Goal: Task Accomplishment & Management: Manage account settings

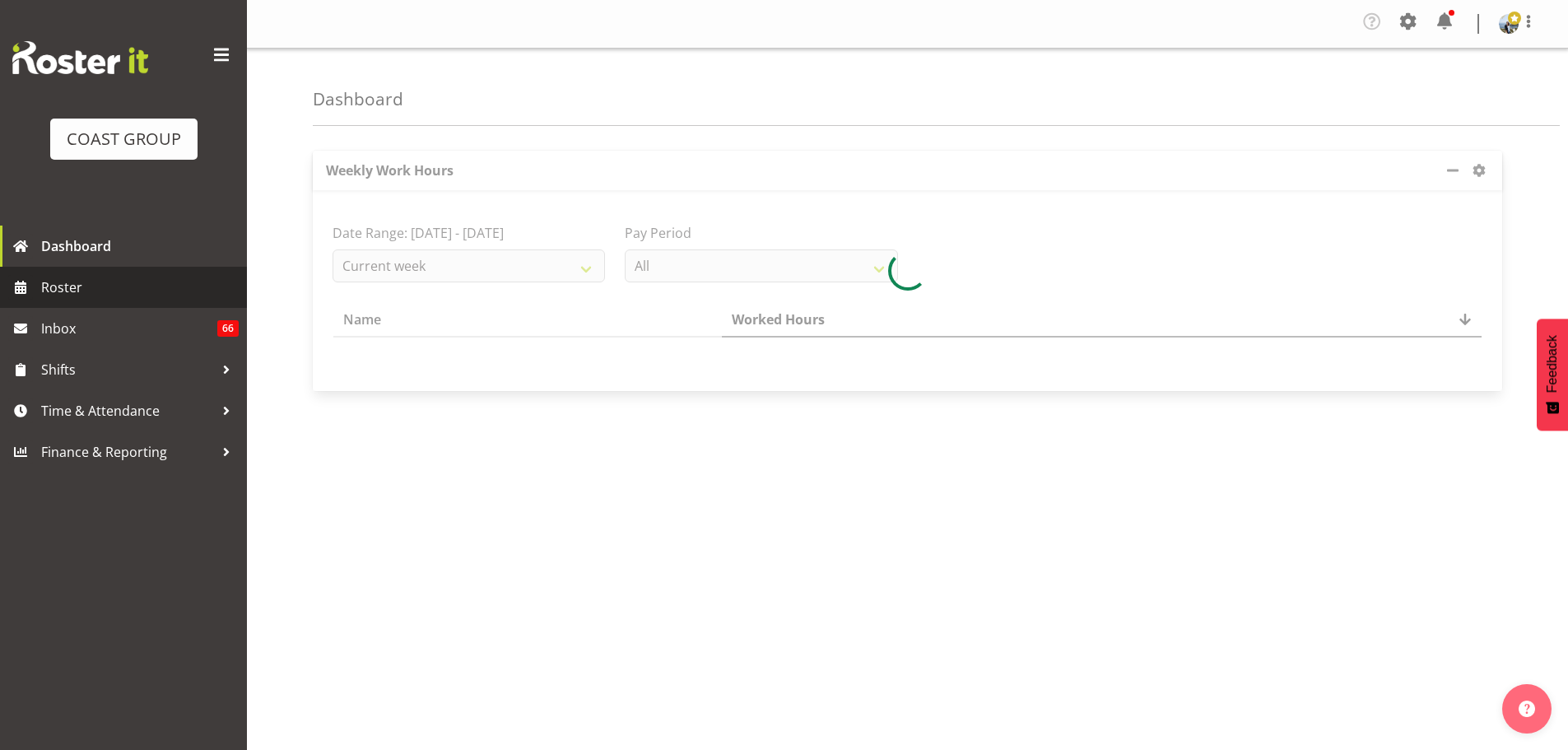
click at [98, 289] on span "Roster" at bounding box center [140, 287] width 197 height 25
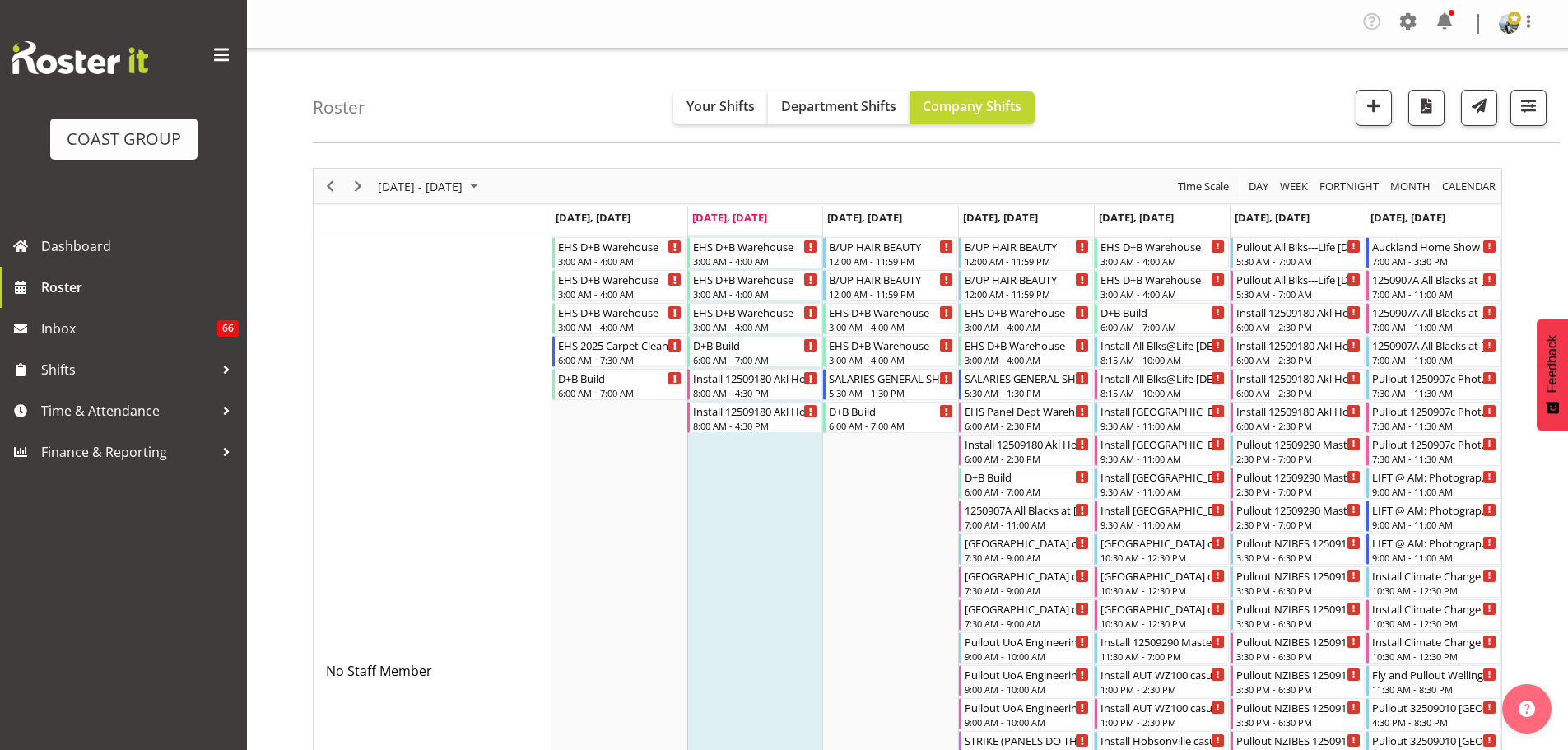
click at [1546, 97] on div "Roster Your Shifts Department Shifts Company Shifts 2 Locations Clear CARLTON E…" at bounding box center [936, 95] width 1246 height 94
click at [1534, 105] on span "button" at bounding box center [1528, 105] width 21 height 21
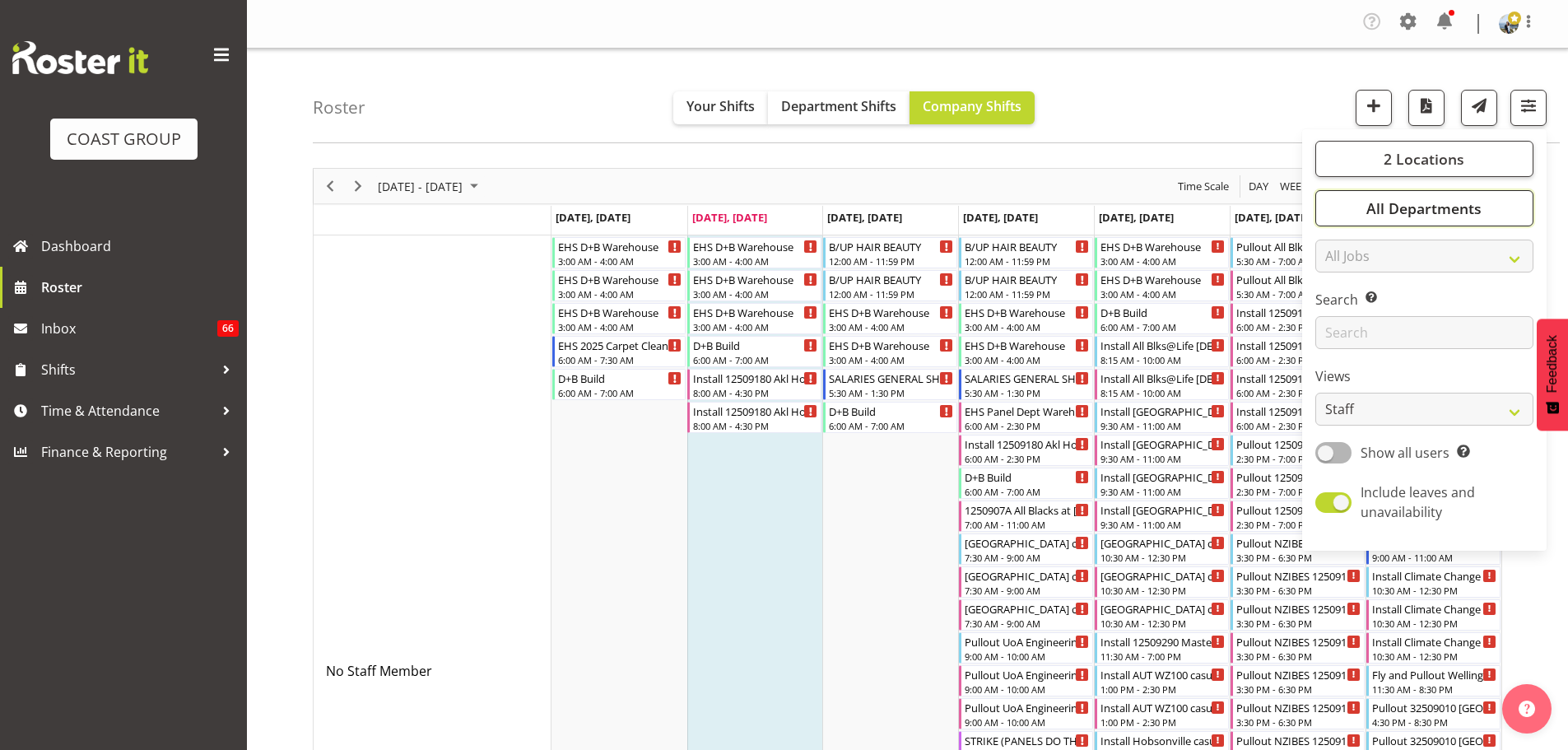
click at [1463, 207] on span "All Departments" at bounding box center [1423, 208] width 115 height 20
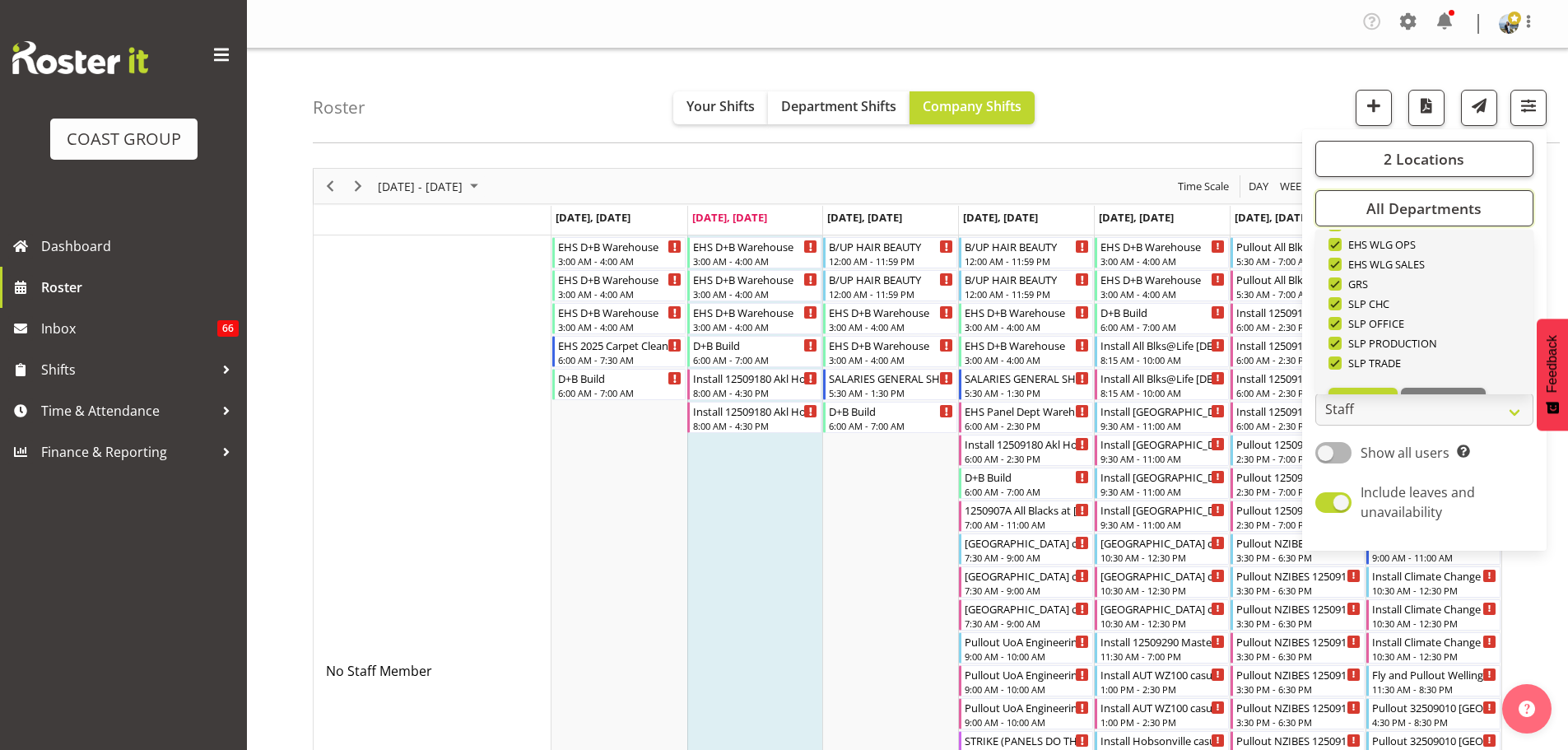
scroll to position [633, 0]
click at [1456, 364] on span "Deselect All" at bounding box center [1443, 368] width 66 height 15
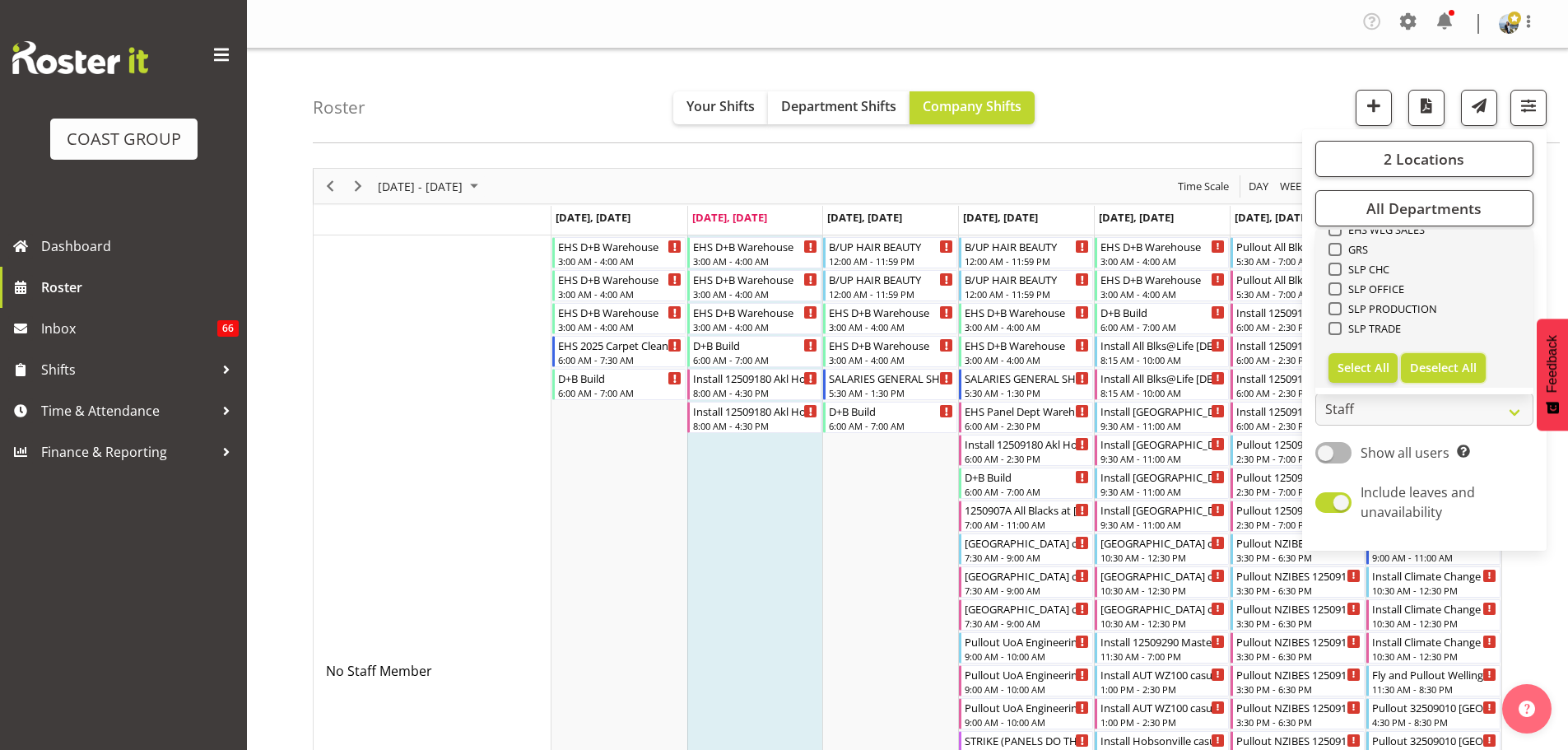
checkbox input "false"
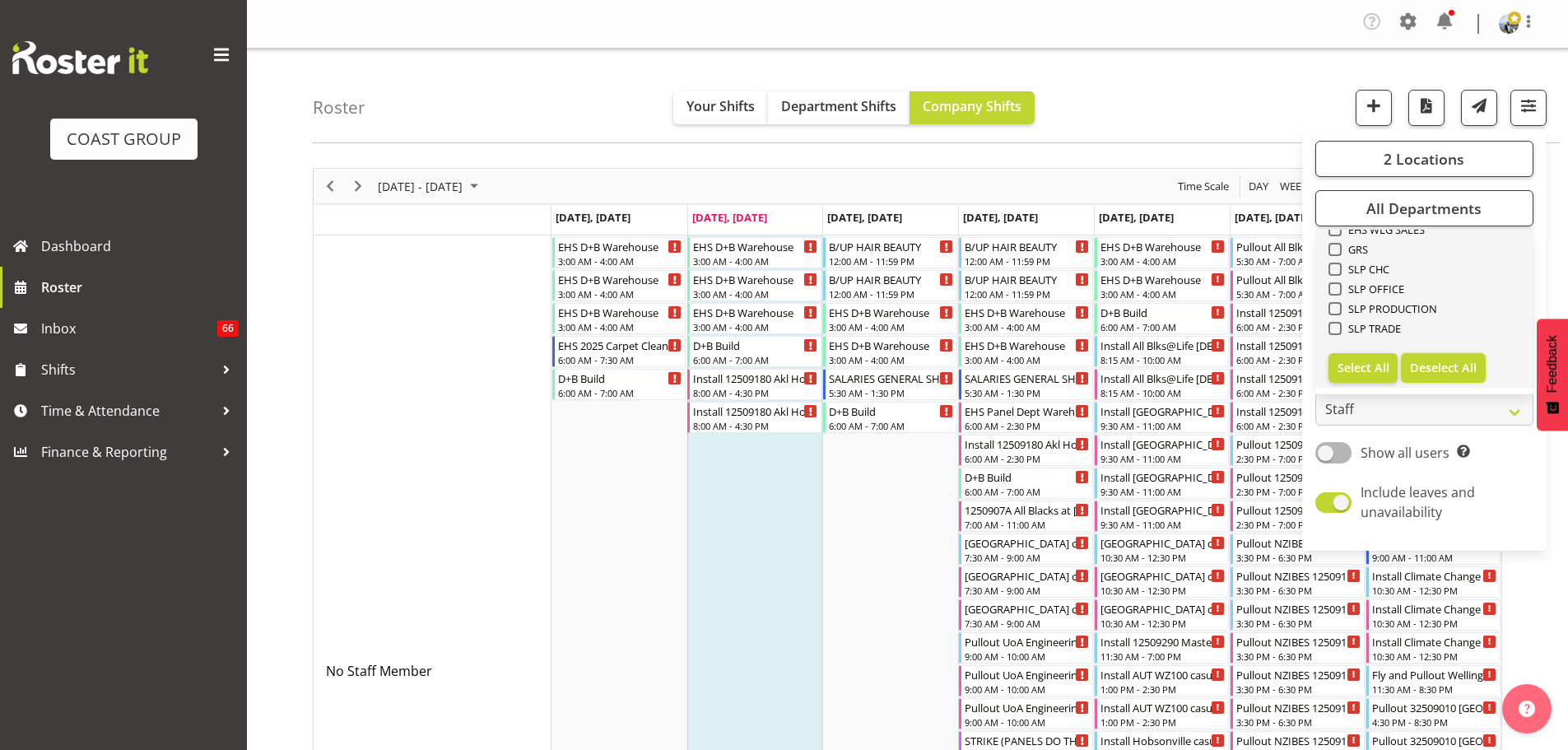
checkbox input "false"
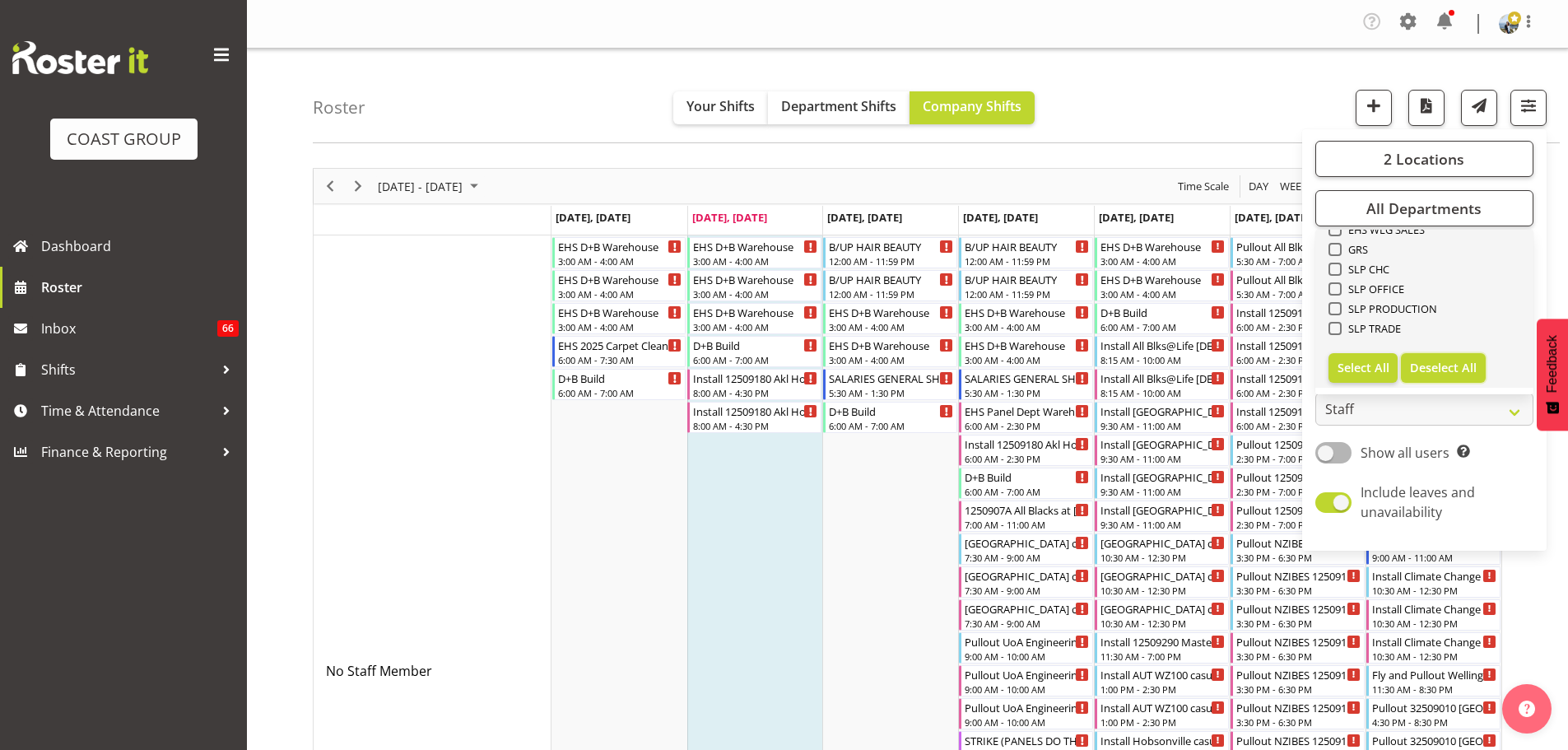
checkbox input "false"
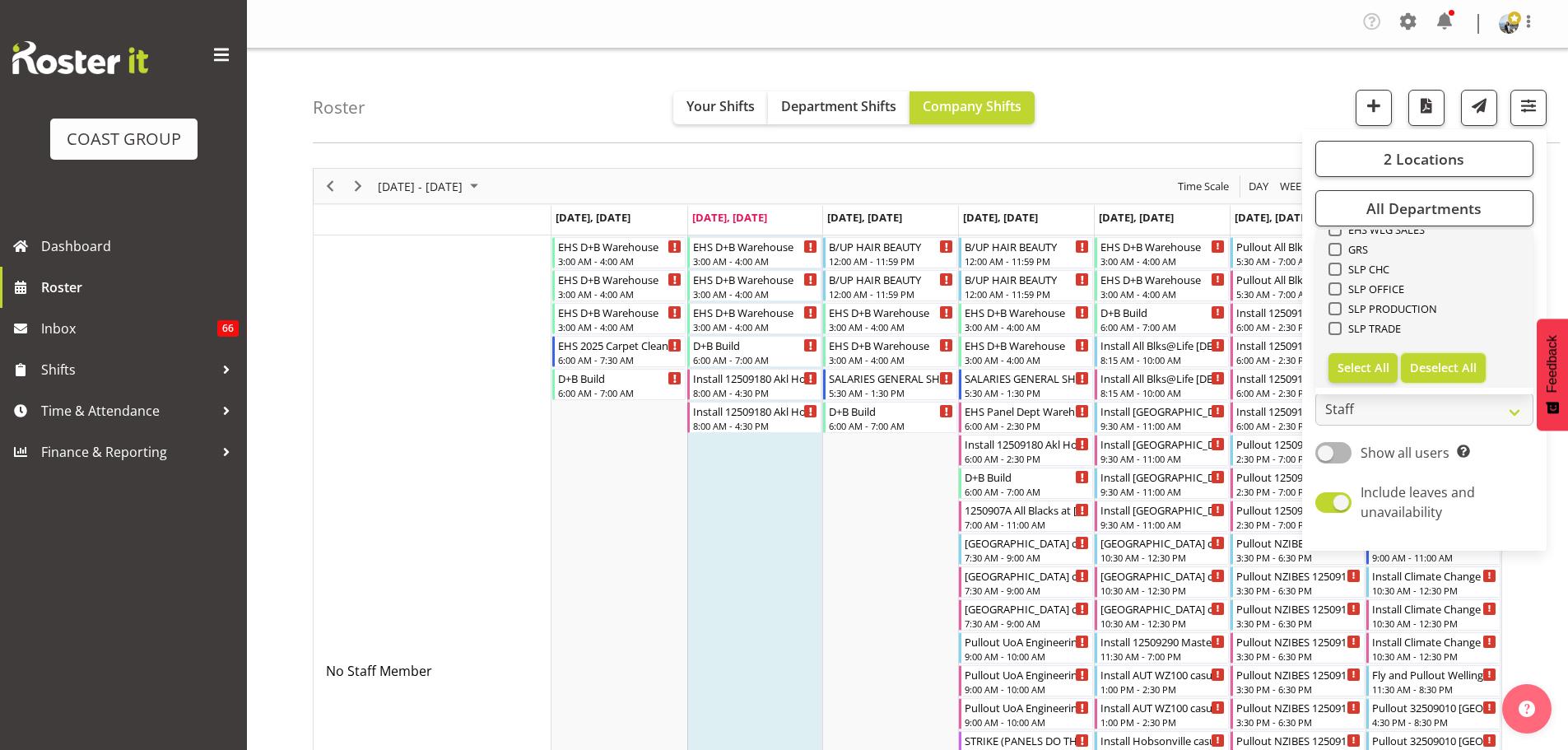
checkbox input "false"
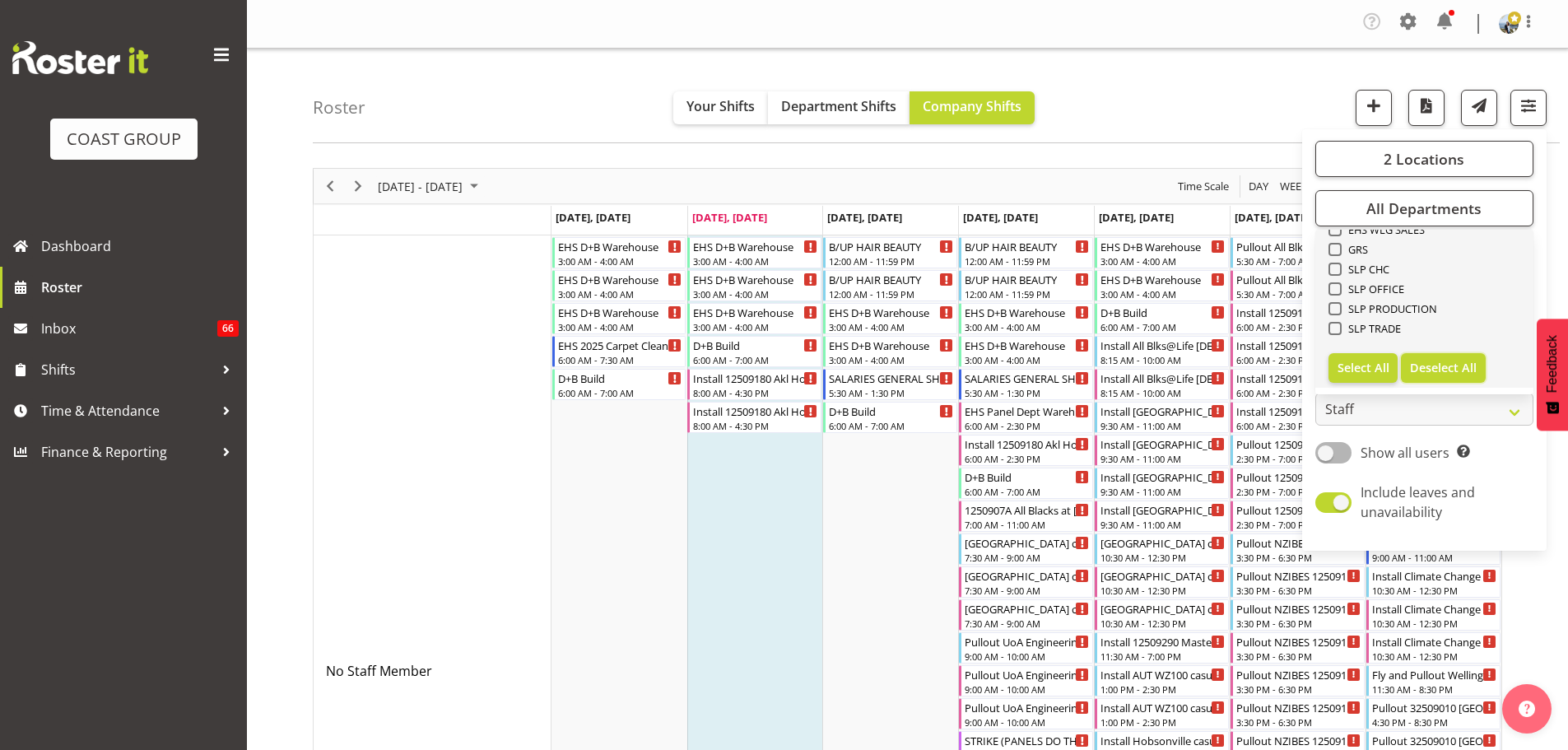
checkbox input "false"
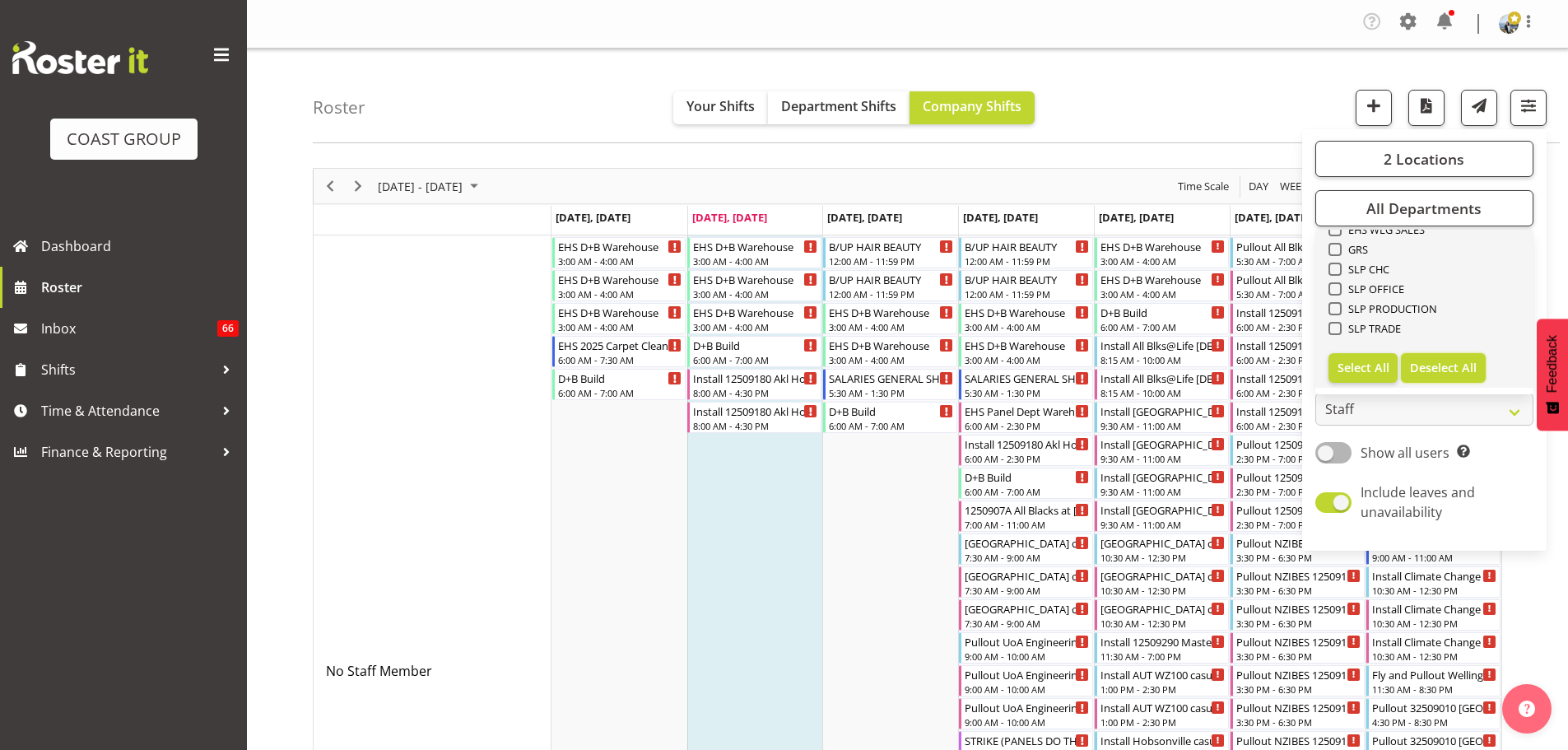
checkbox input "false"
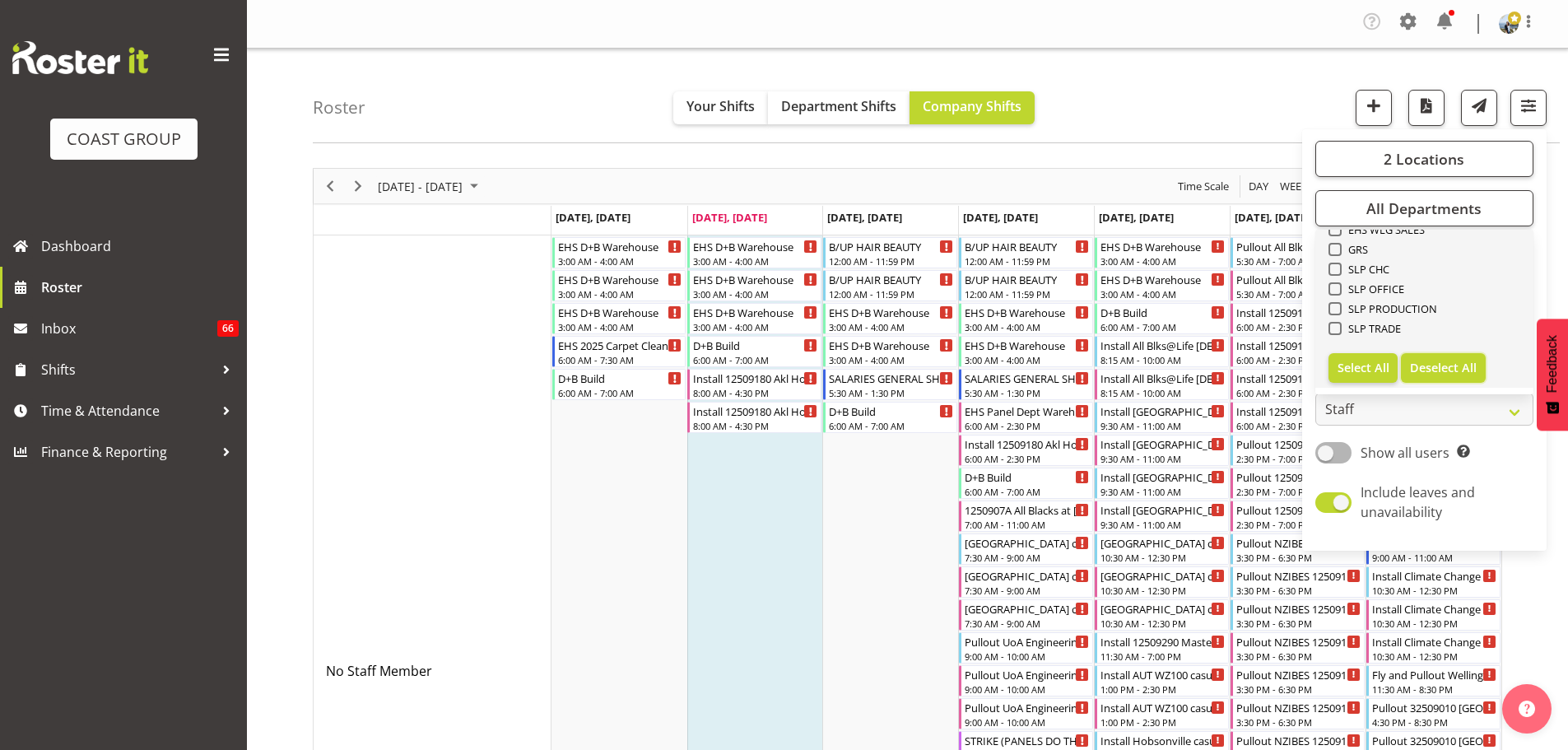
checkbox input "false"
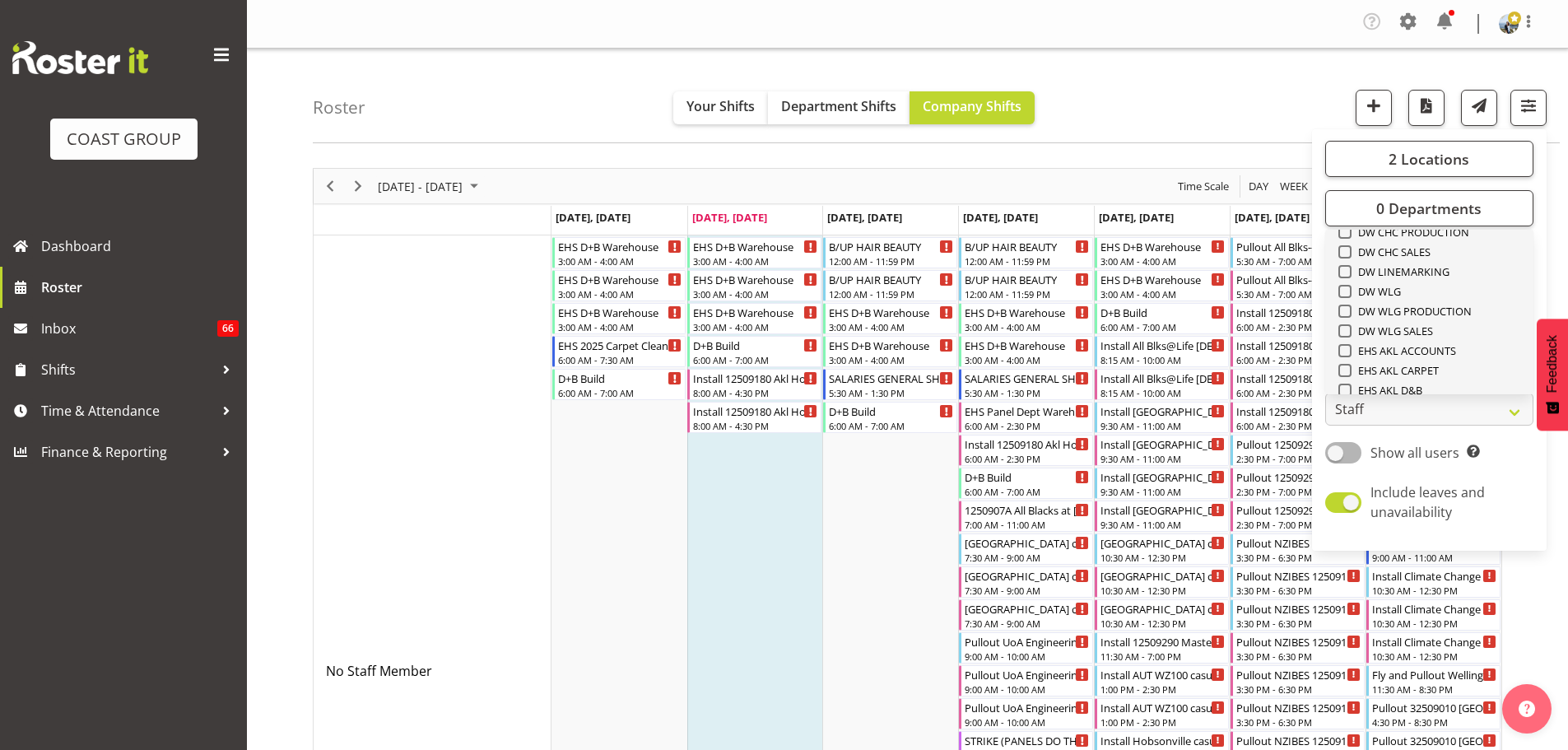
scroll to position [303, 0]
click at [1429, 336] on span "EHS AKL CARPET" at bounding box center [1394, 341] width 88 height 13
click at [1348, 337] on input "EHS AKL CARPET" at bounding box center [1343, 342] width 11 height 11
checkbox input "true"
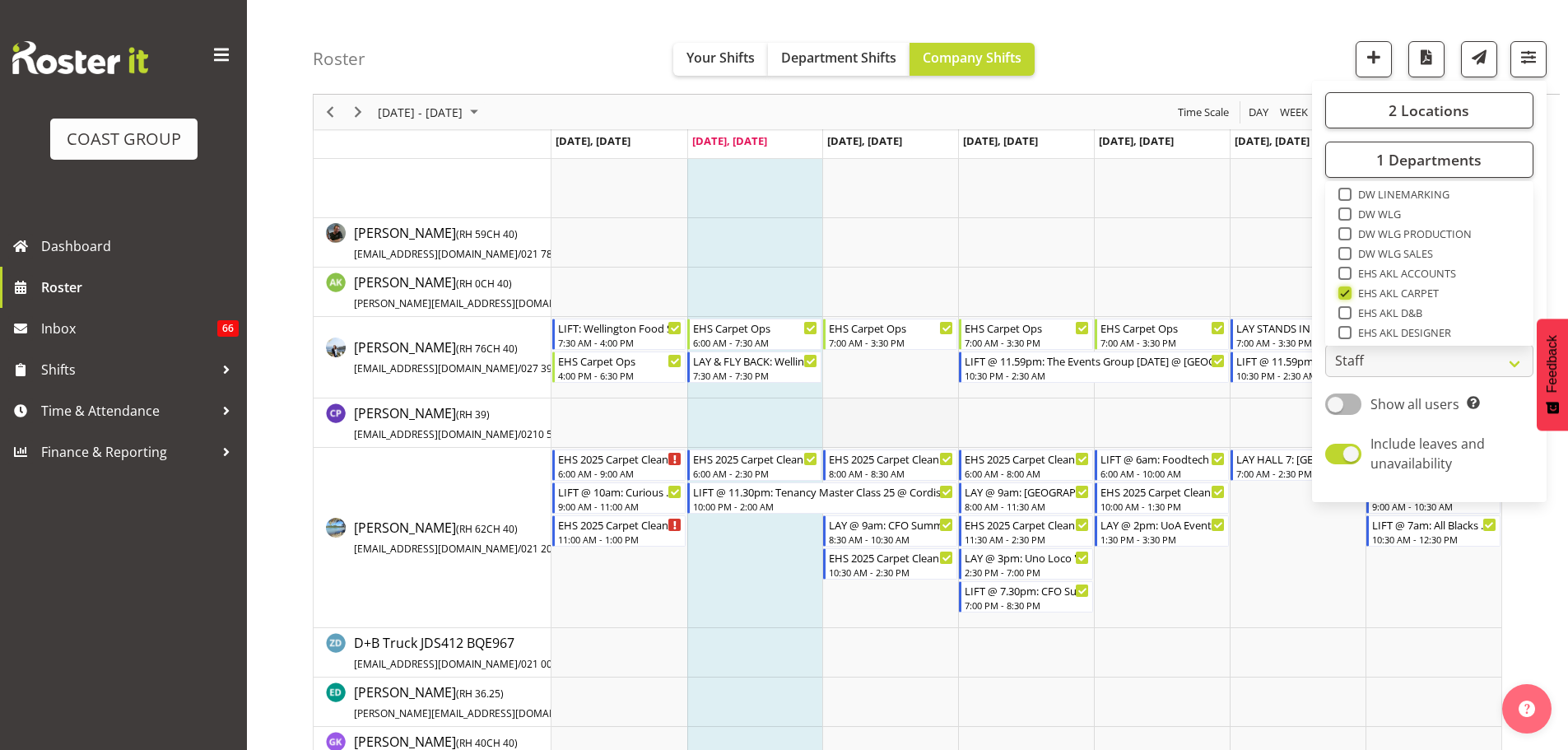
scroll to position [247, 0]
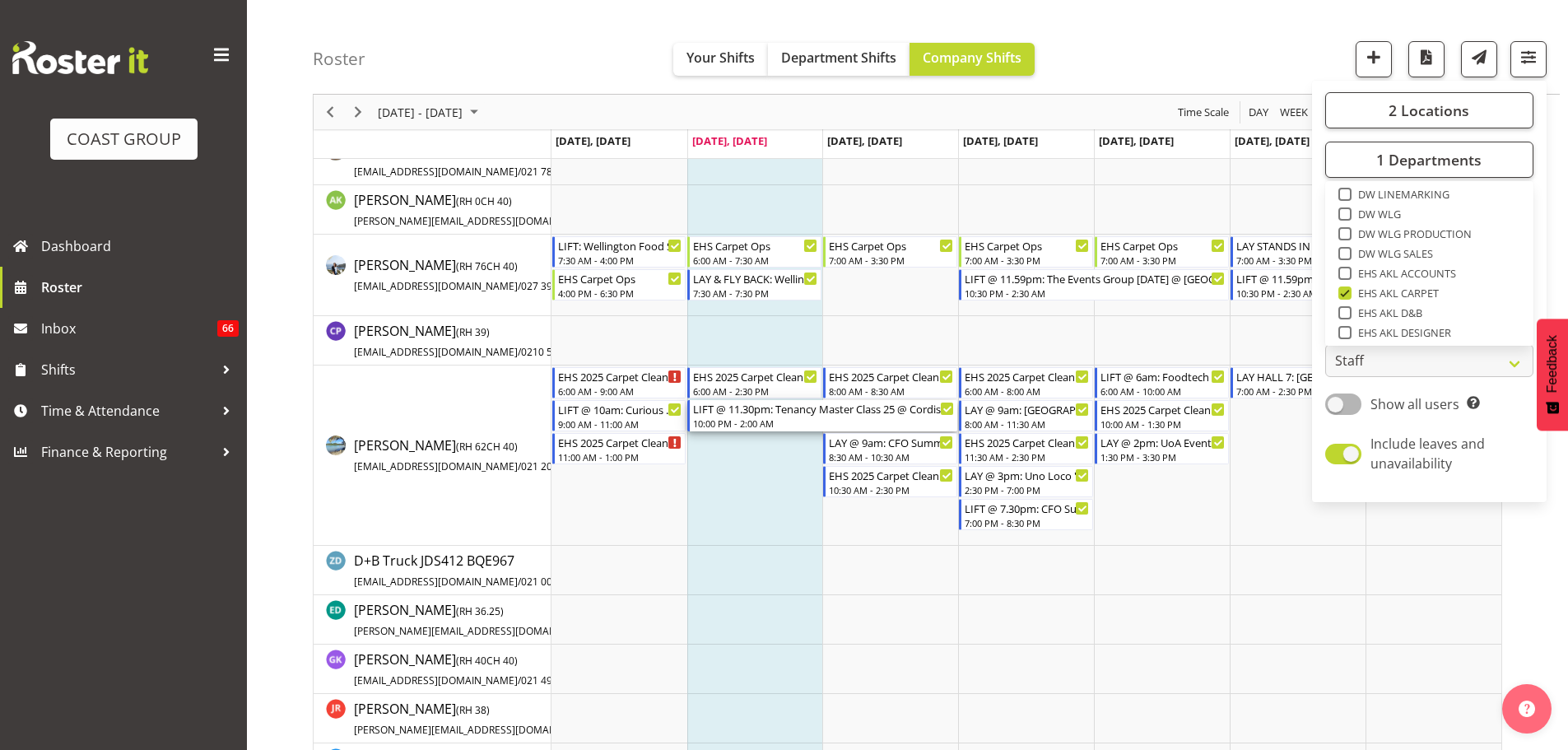
click at [803, 428] on div "10:00 PM - 2:00 AM" at bounding box center [823, 422] width 261 height 13
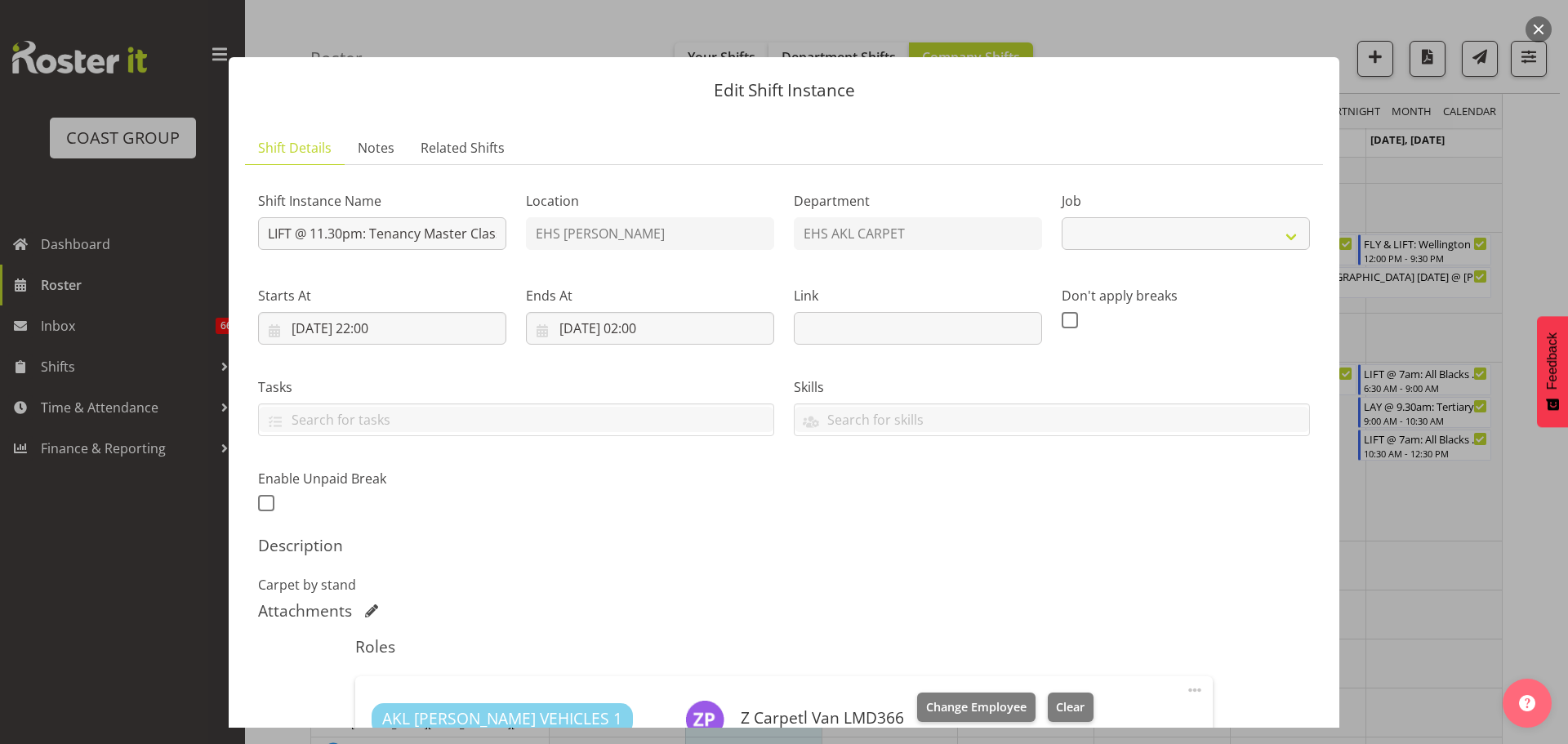
select select "10396"
click at [1470, 601] on div at bounding box center [784, 372] width 1568 height 744
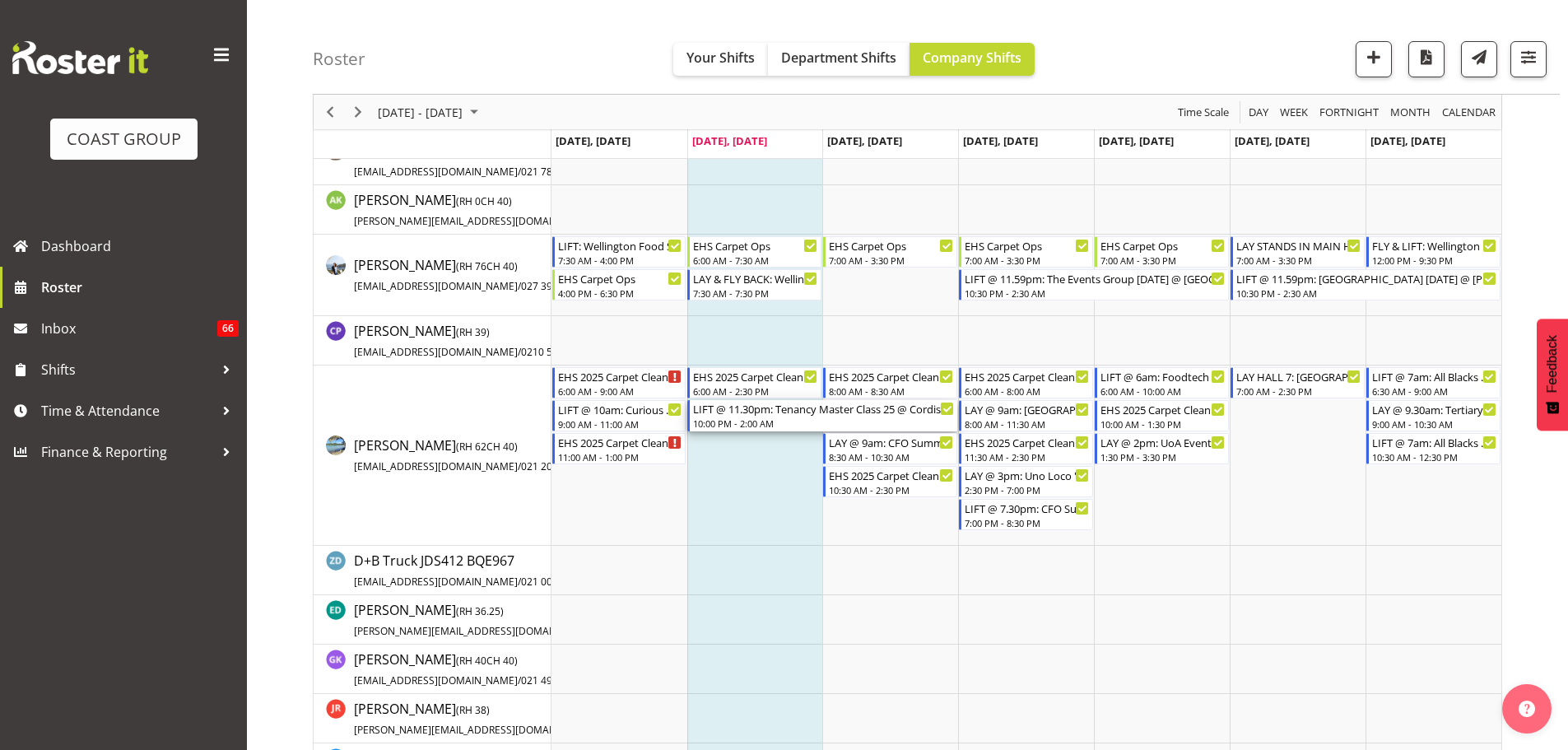
click at [786, 421] on div "10:00 PM - 2:00 AM" at bounding box center [823, 422] width 261 height 13
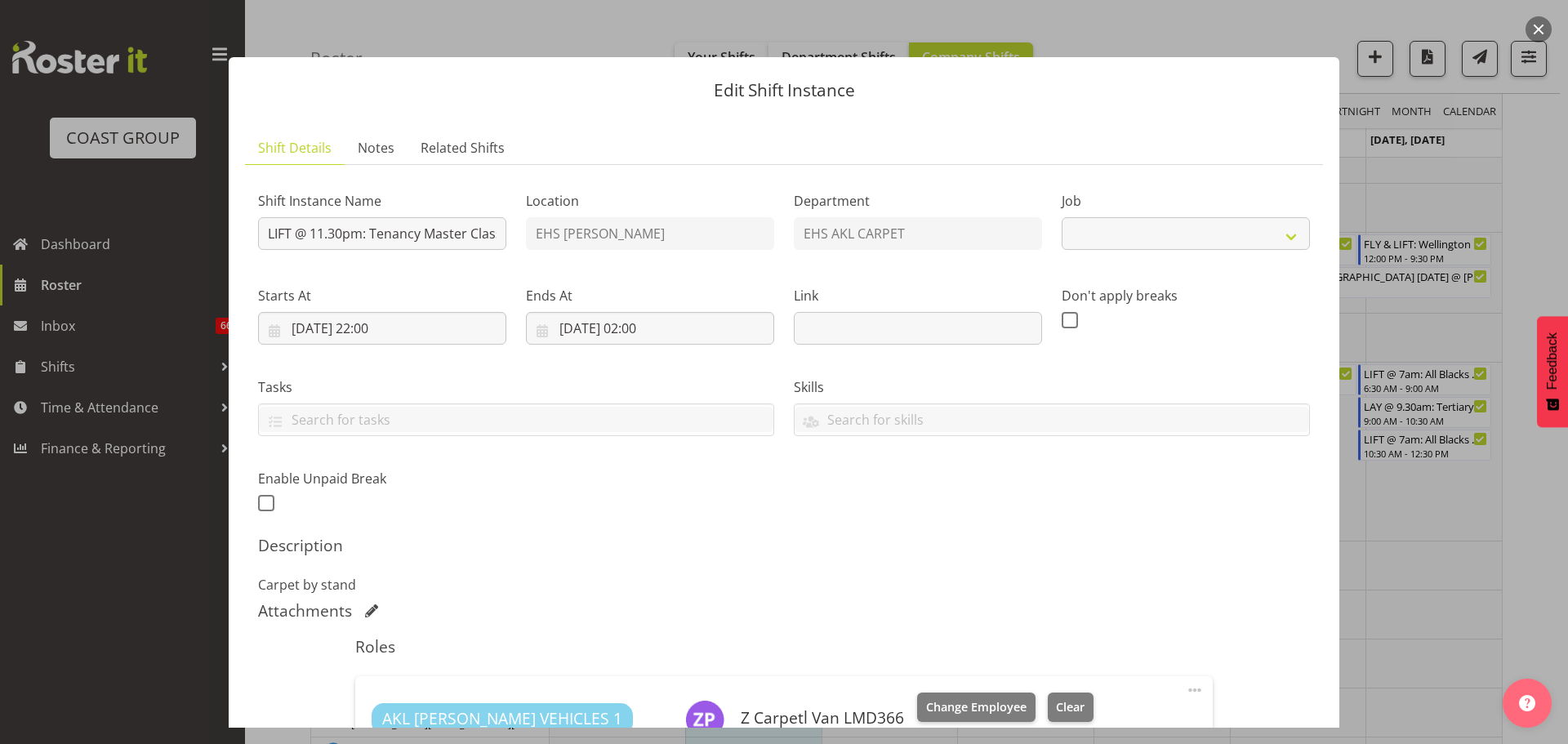
select select "10396"
drag, startPoint x: 361, startPoint y: 236, endPoint x: 312, endPoint y: 232, distance: 49.2
click at [312, 232] on input "LIFT @ 11.30pm: Tenancy Master Class 25 @ Cordis" at bounding box center [383, 233] width 248 height 33
type input "LIFT @ 6am: Tenancy Master Class 25 @ Cordis"
click at [381, 330] on input "[DATE] 22:00" at bounding box center [383, 328] width 248 height 33
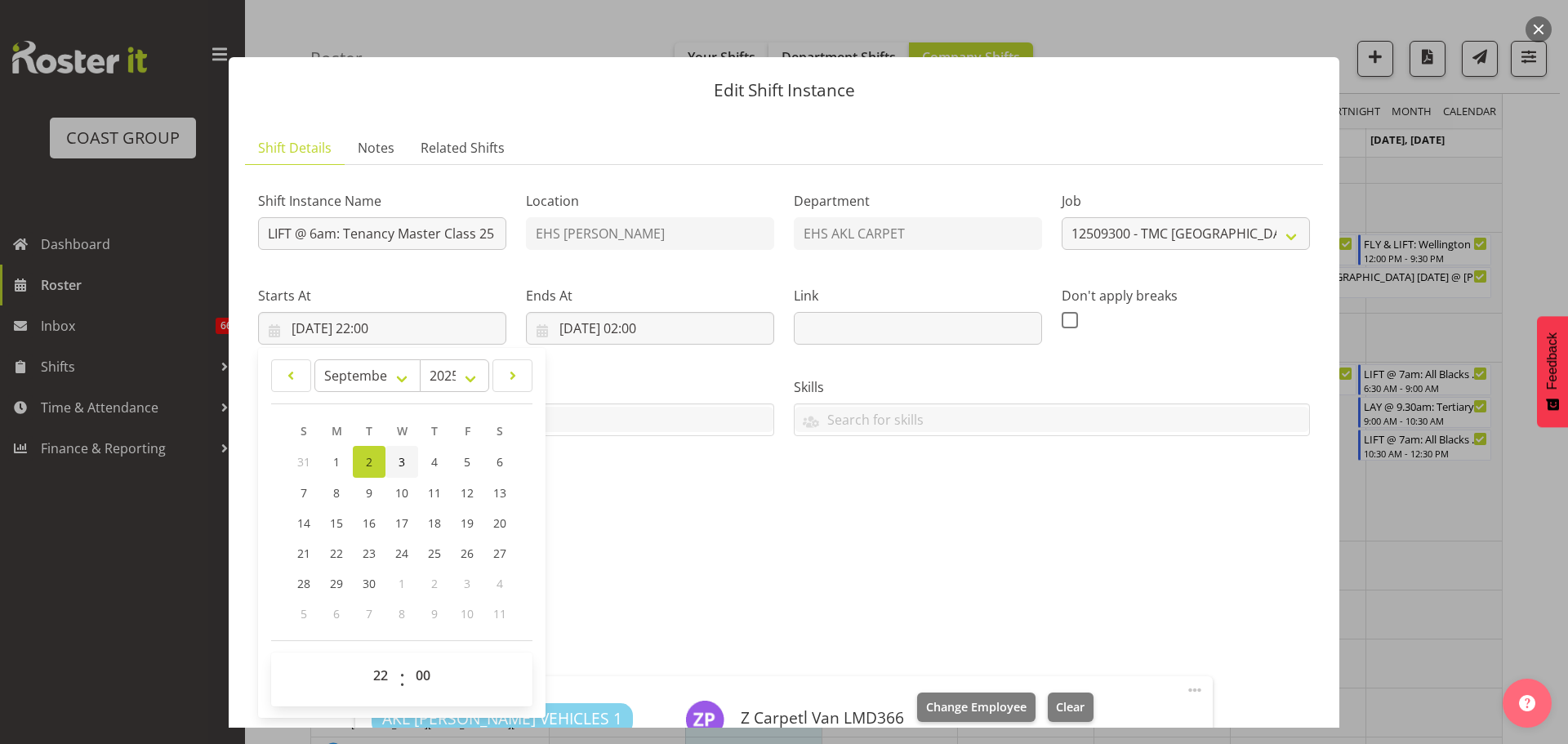
click at [409, 459] on link "3" at bounding box center [402, 462] width 33 height 32
type input "[DATE] 22:00"
click at [372, 676] on select "00 01 02 03 04 05 06 07 08 09 10 11 12 13 14 15 16 17 18 19 20 21 22 23" at bounding box center [383, 676] width 37 height 33
select select "6"
click at [364, 660] on select "00 01 02 03 04 05 06 07 08 09 10 11 12 13 14 15 16 17 18 19 20 21 22 23" at bounding box center [383, 676] width 37 height 33
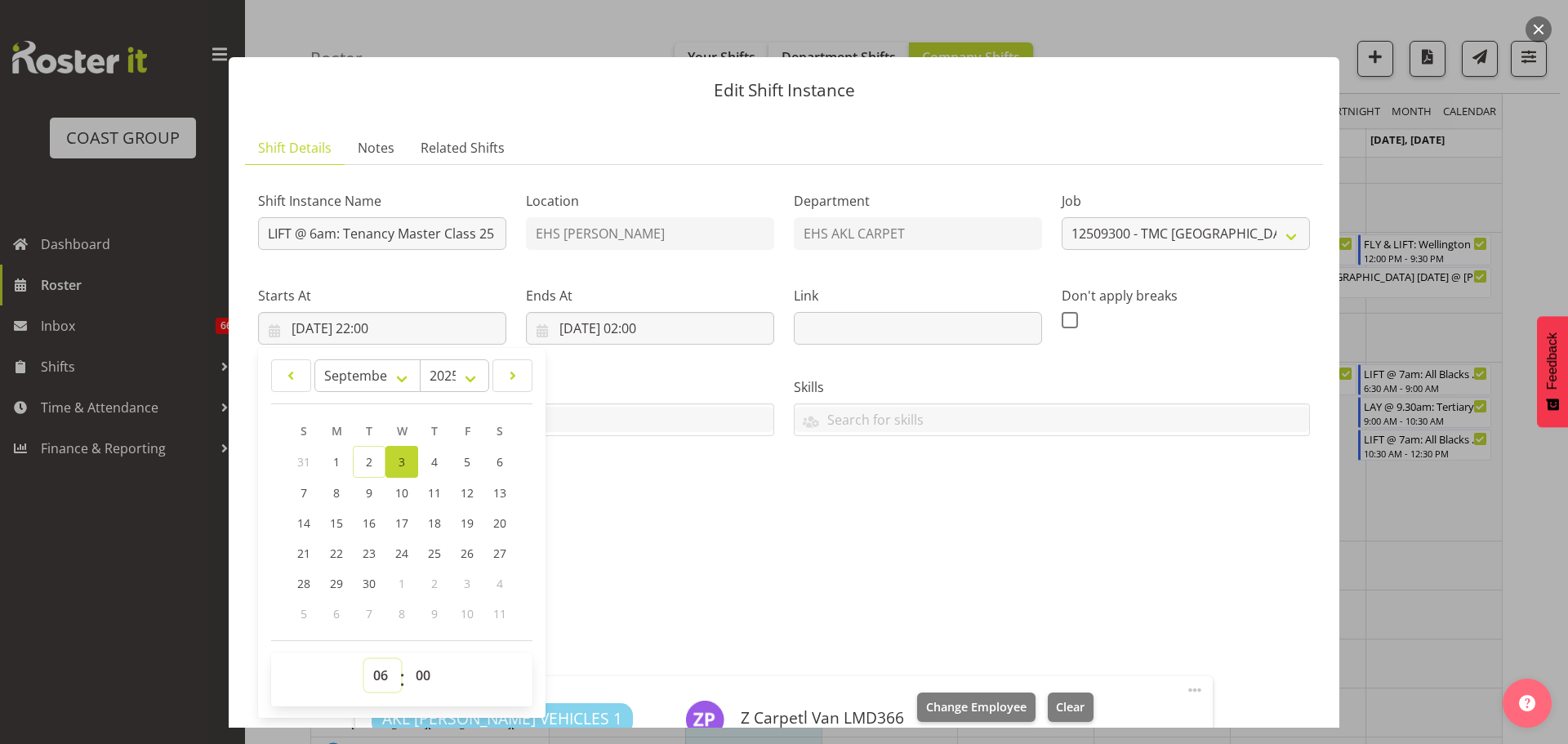
type input "[DATE] 06:00"
click at [317, 232] on input "LIFT @ 6am: Tenancy Master Class 25 @ Cordis" at bounding box center [383, 233] width 248 height 33
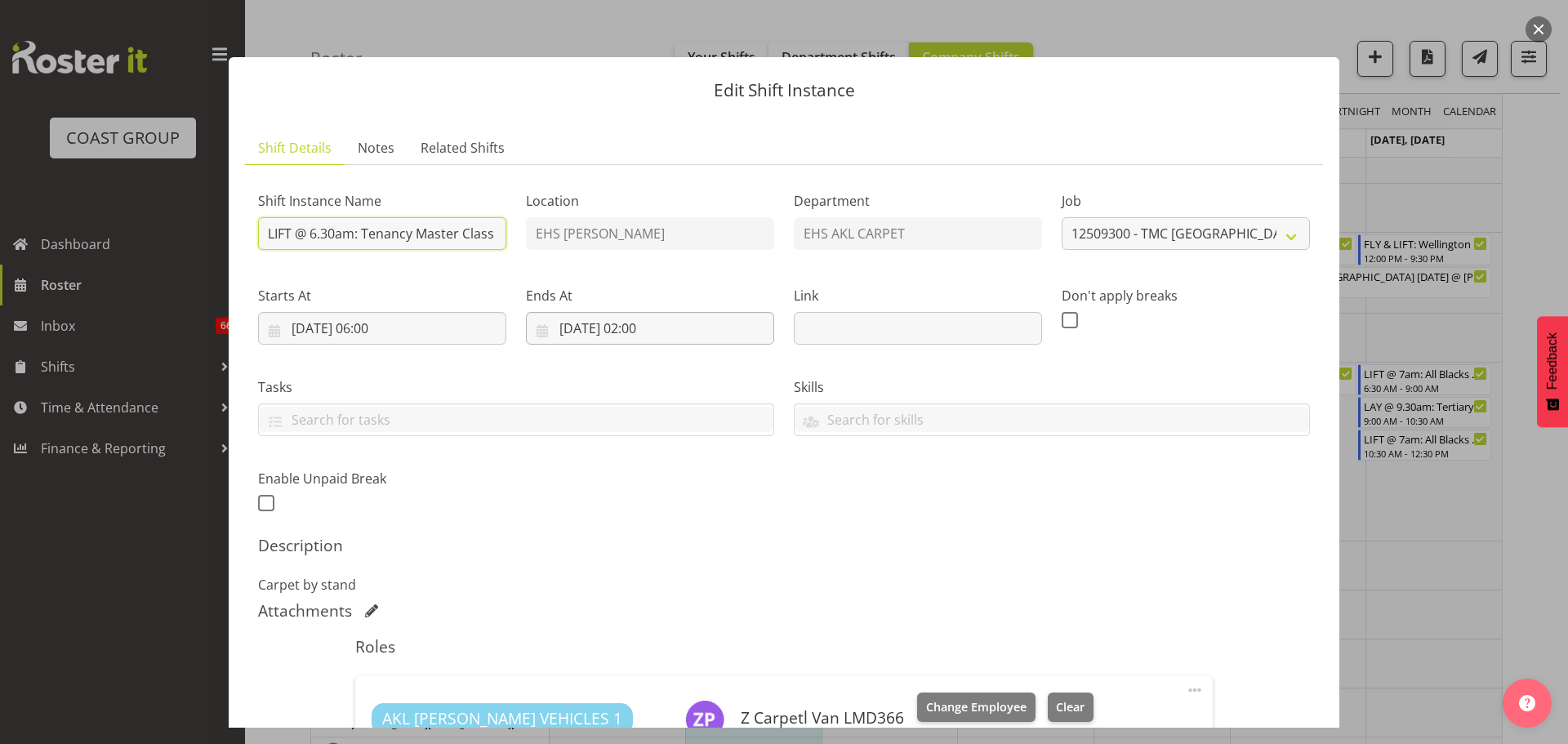
type input "LIFT @ 6.30am: Tenancy Master Class 25 @ Cordis"
click at [648, 329] on input "[DATE] 02:00" at bounding box center [650, 328] width 248 height 33
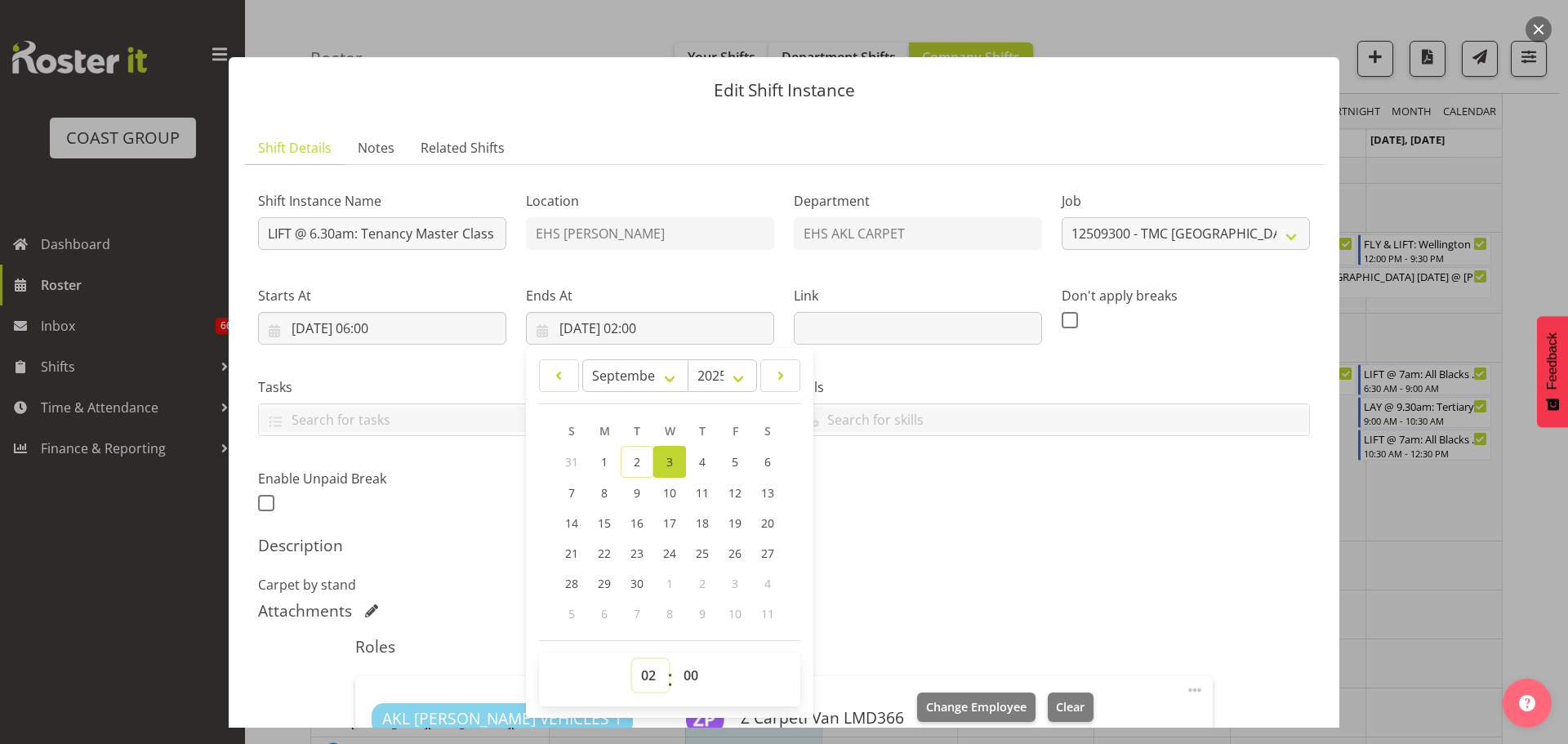
click at [648, 674] on select "00 01 02 03 04 05 06 07 08 09 10 11 12 13 14 15 16 17 18 19 20 21 22 23" at bounding box center [651, 676] width 37 height 33
select select "8"
click at [632, 660] on select "00 01 02 03 04 05 06 07 08 09 10 11 12 13 14 15 16 17 18 19 20 21 22 23" at bounding box center [651, 676] width 37 height 33
type input "[DATE] 08:00"
click at [1039, 546] on h5 "Description" at bounding box center [784, 546] width 1052 height 19
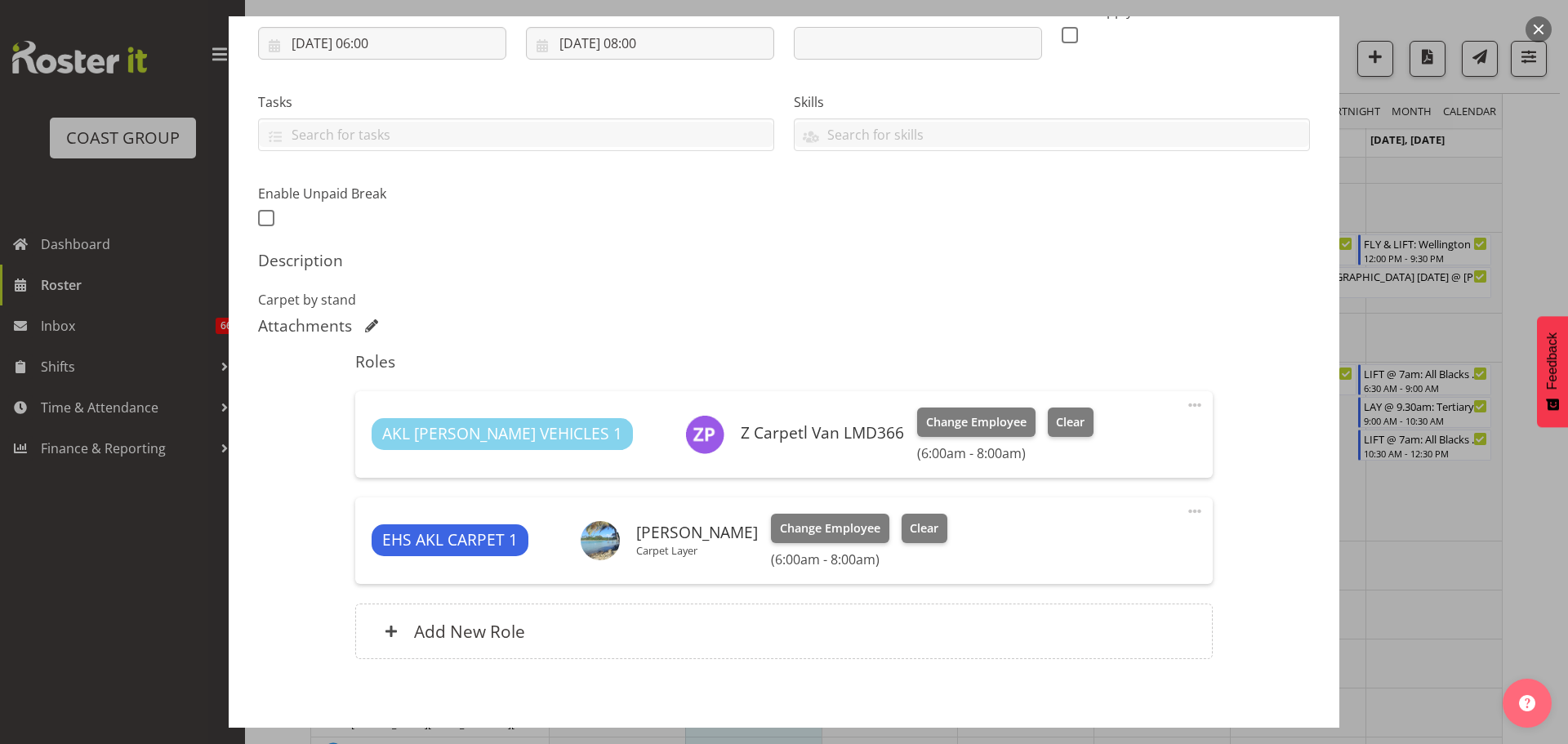
scroll to position [361, 0]
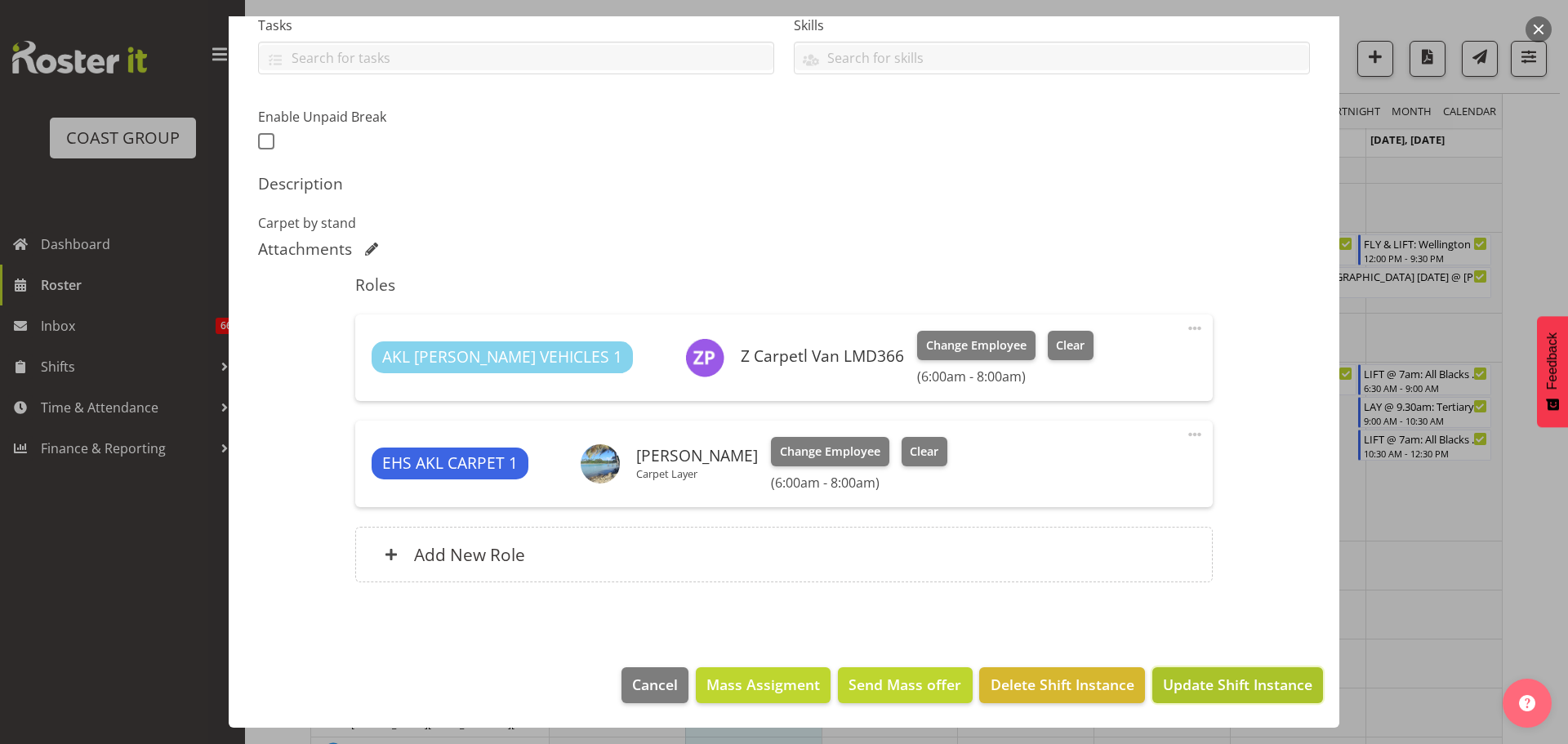
click at [1209, 684] on span "Update Shift Instance" at bounding box center [1237, 684] width 149 height 21
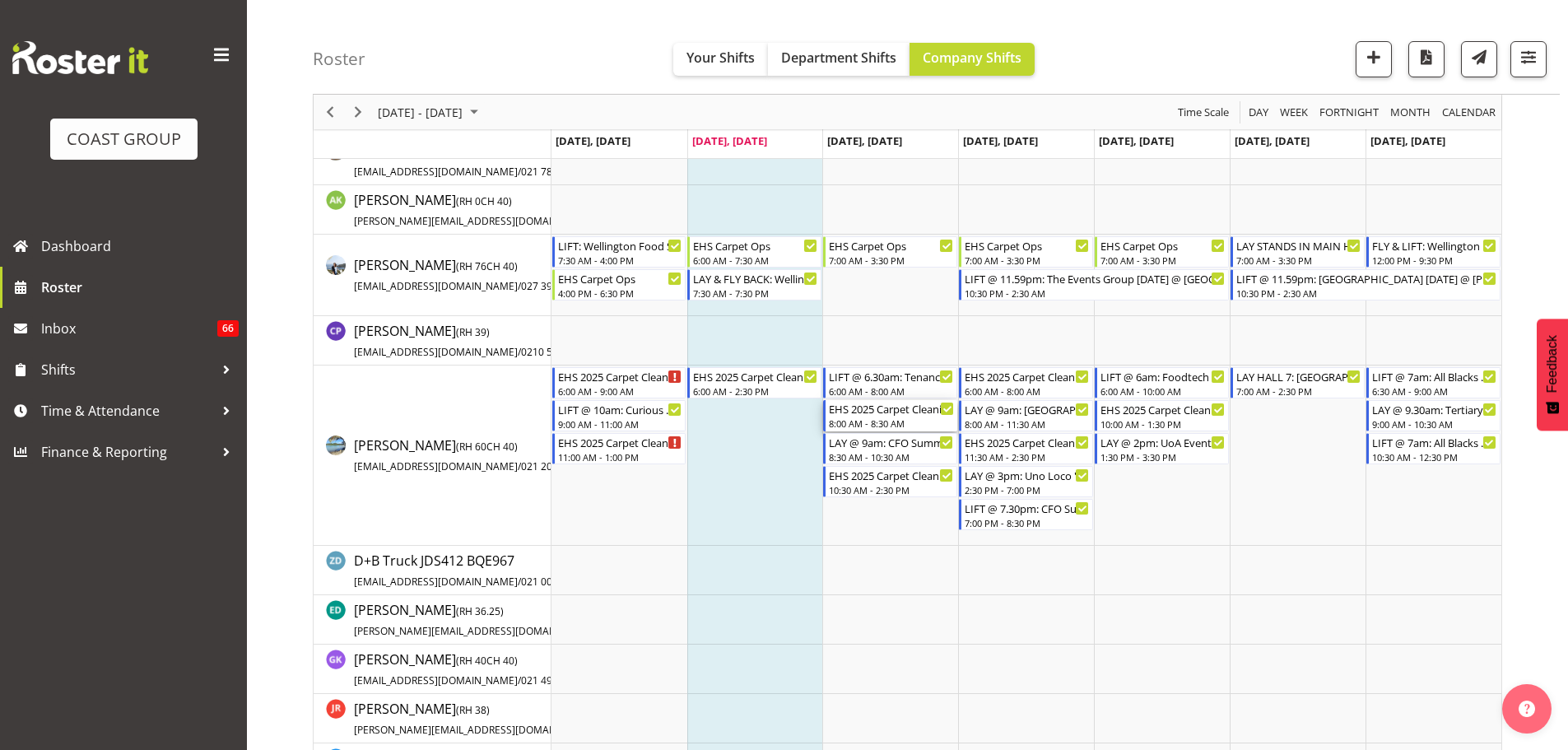
click at [905, 416] on div "EHS 2025 Carpet Cleaning, Maintenance, etc 8:00 AM - 8:30 AM" at bounding box center [891, 415] width 125 height 31
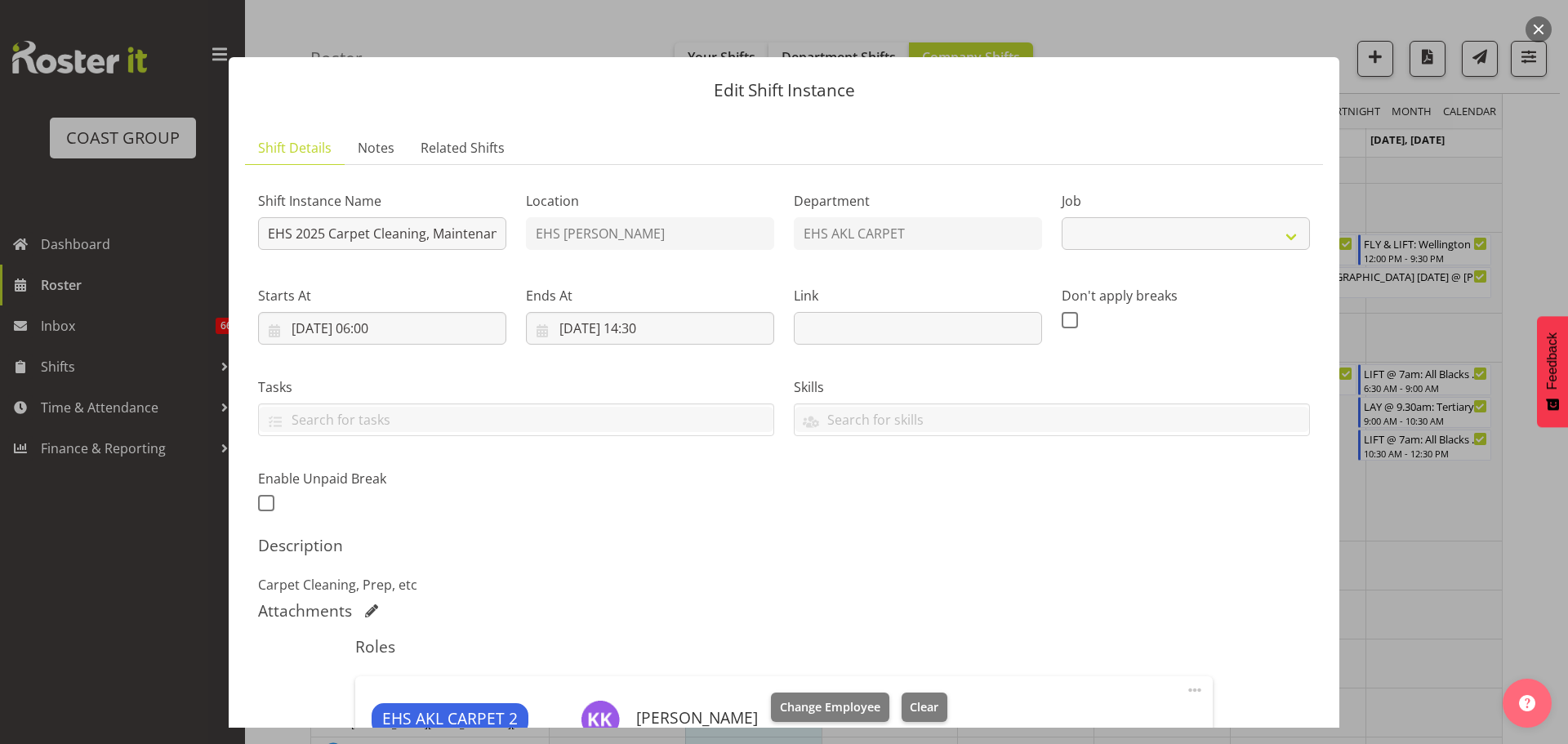
select select "69"
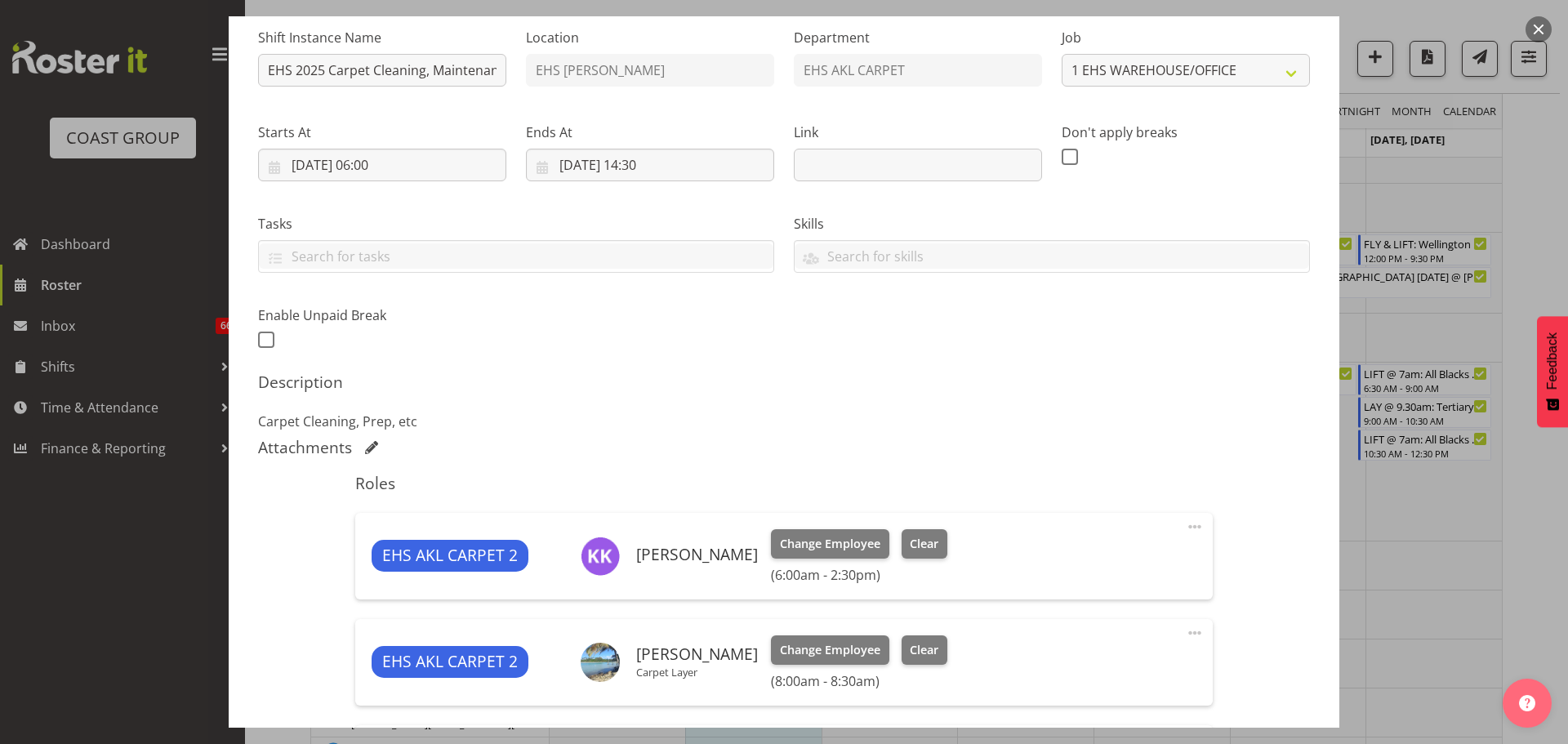
scroll to position [327, 0]
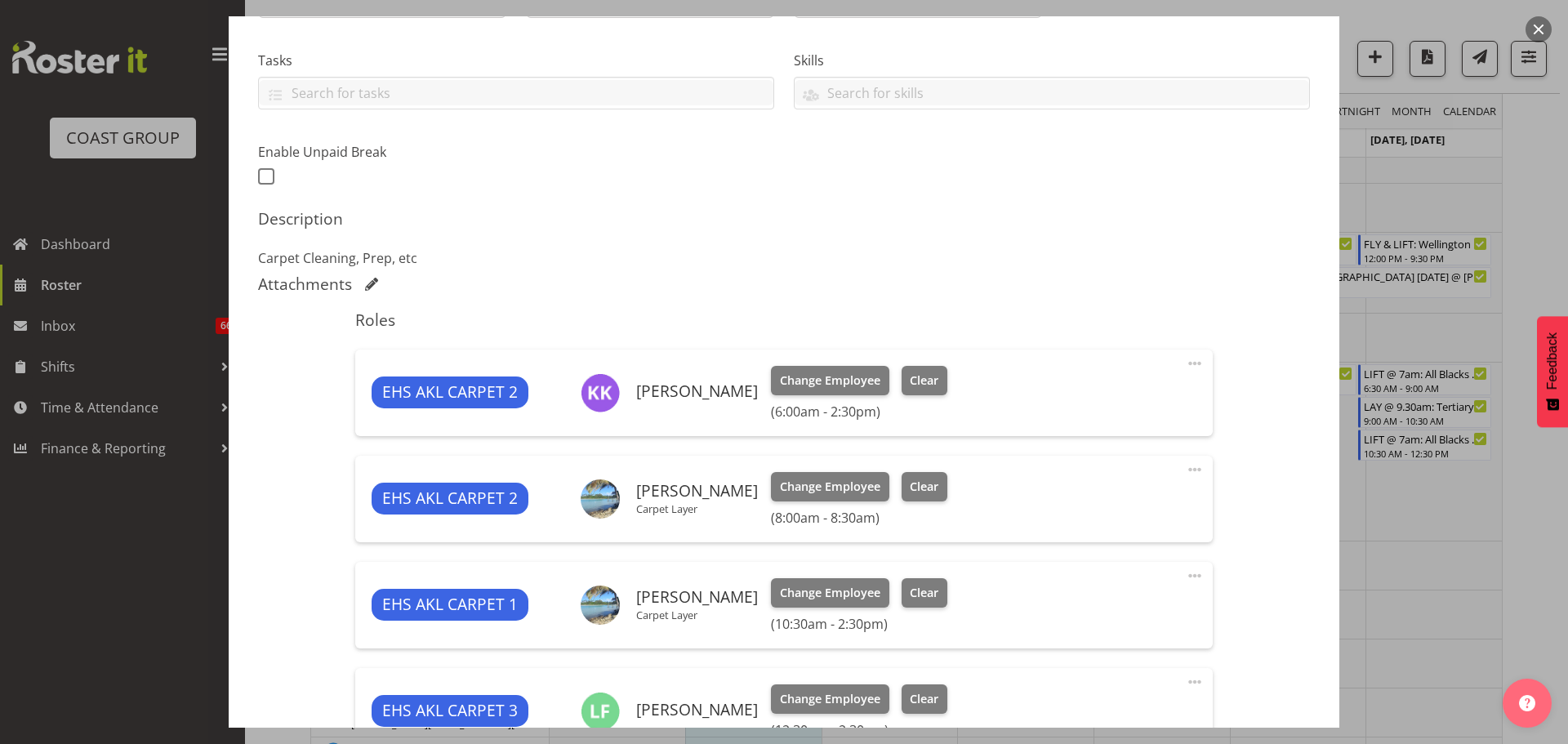
click at [1185, 470] on span at bounding box center [1194, 470] width 19 height 19
click at [1114, 569] on link "Delete" at bounding box center [1126, 568] width 157 height 30
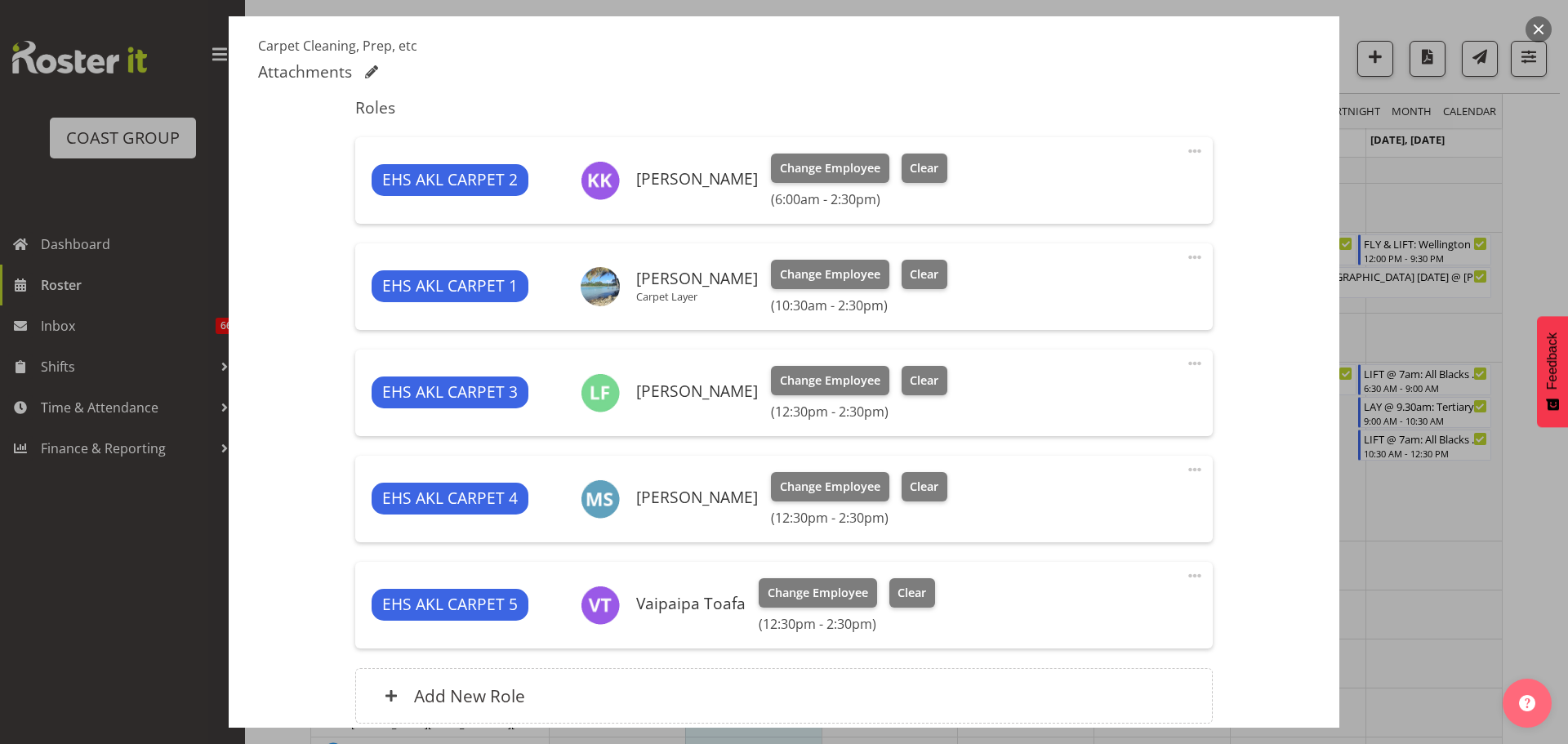
scroll to position [681, 0]
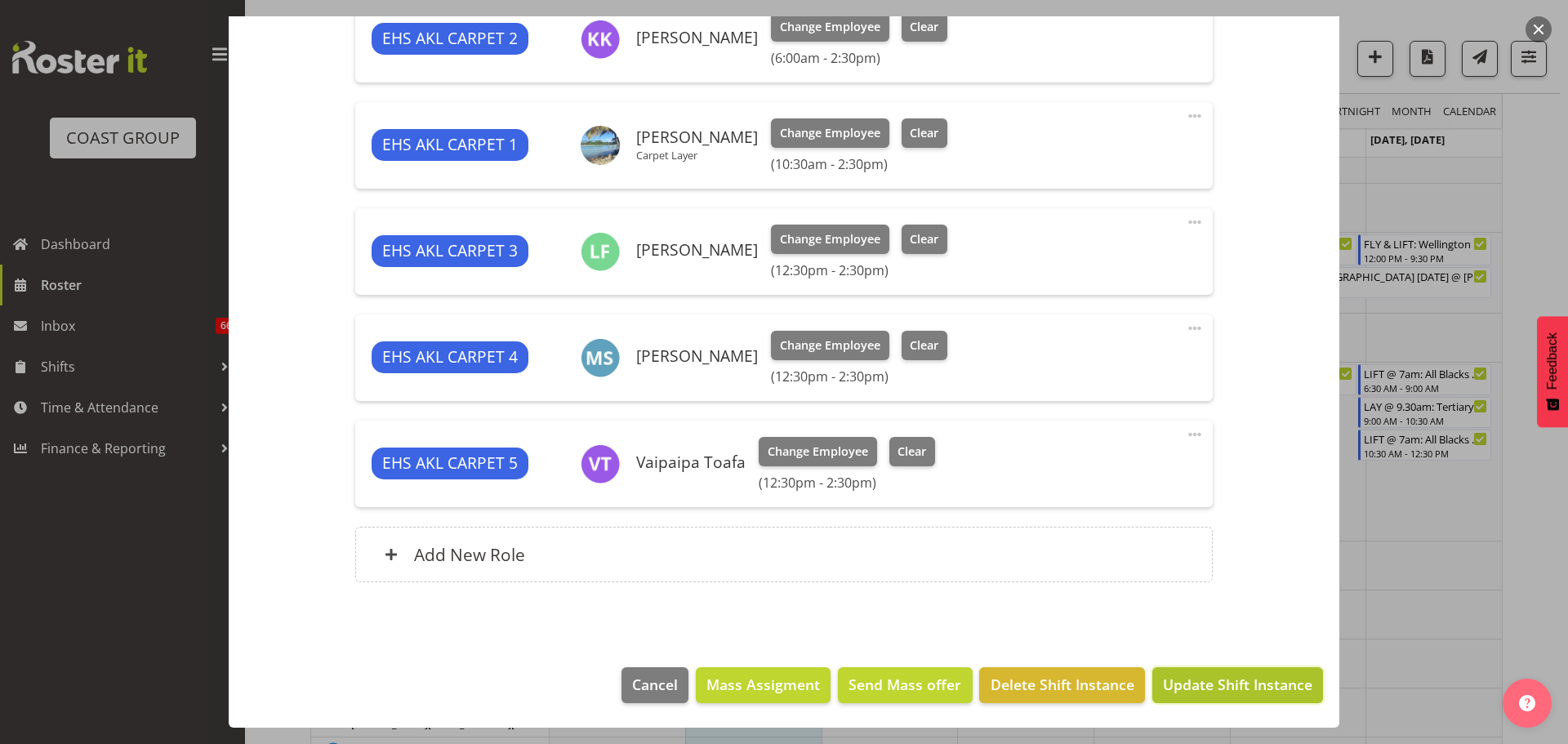
click at [1237, 672] on button "Update Shift Instance" at bounding box center [1238, 685] width 171 height 36
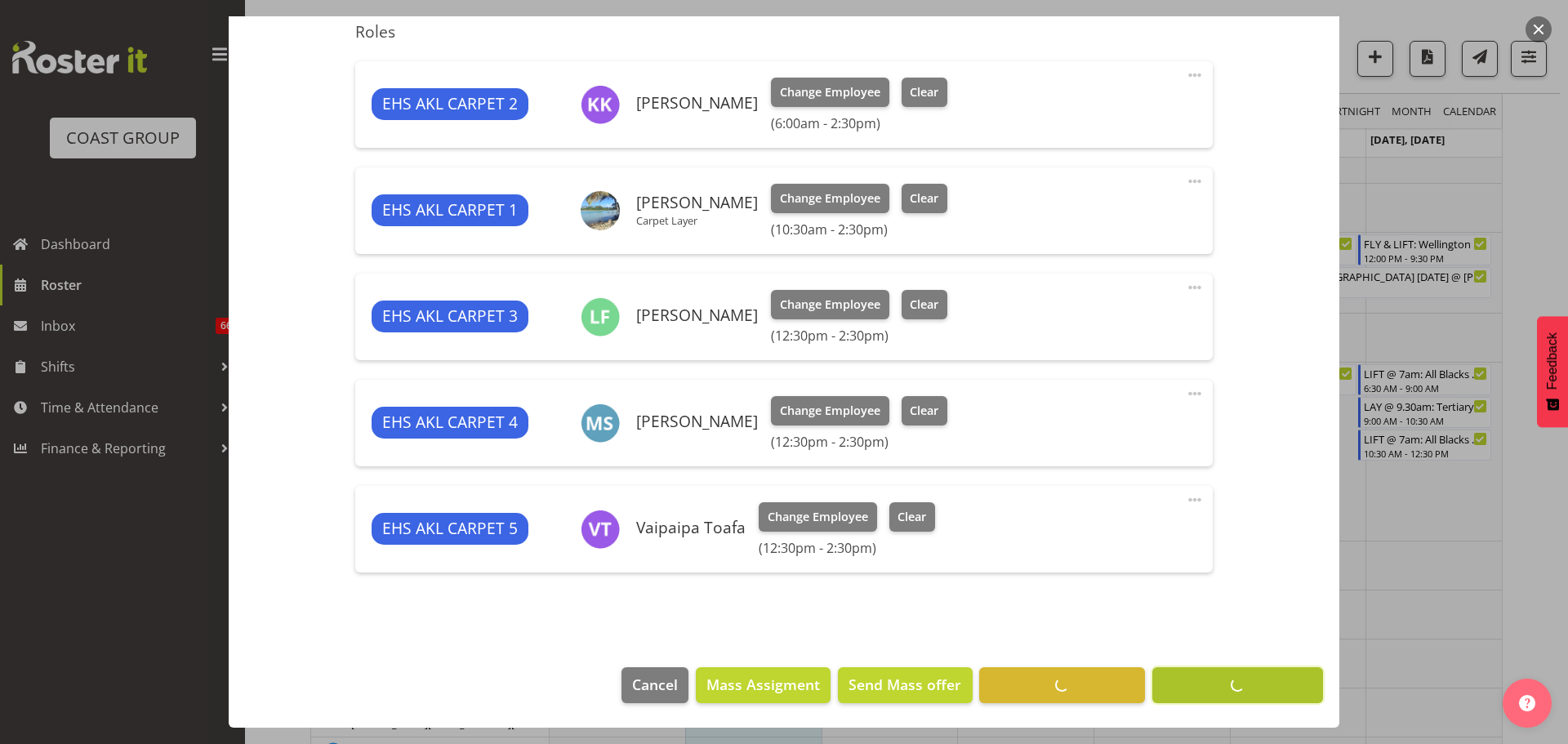
scroll to position [615, 0]
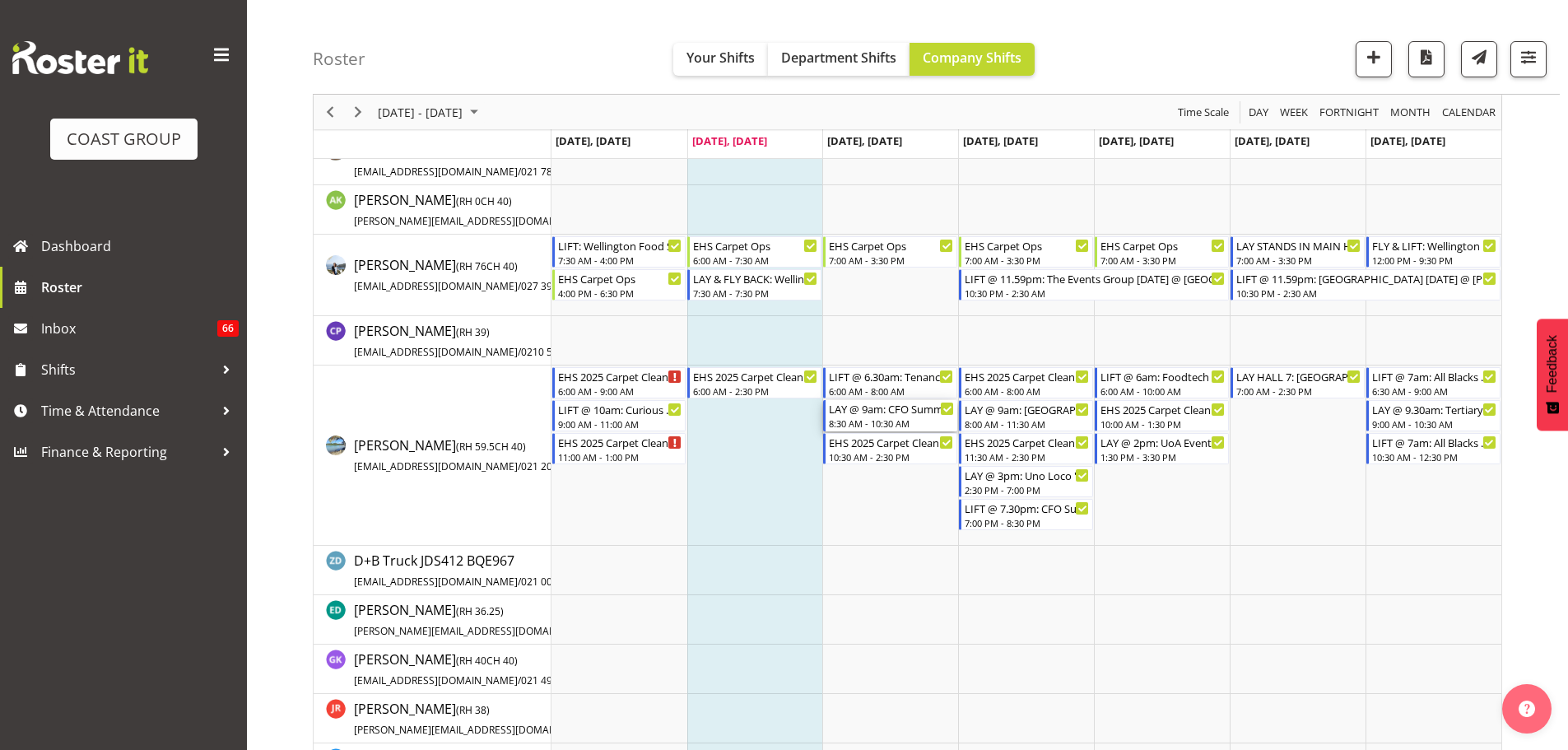
click at [900, 422] on div "8:30 AM - 10:30 AM" at bounding box center [891, 422] width 125 height 13
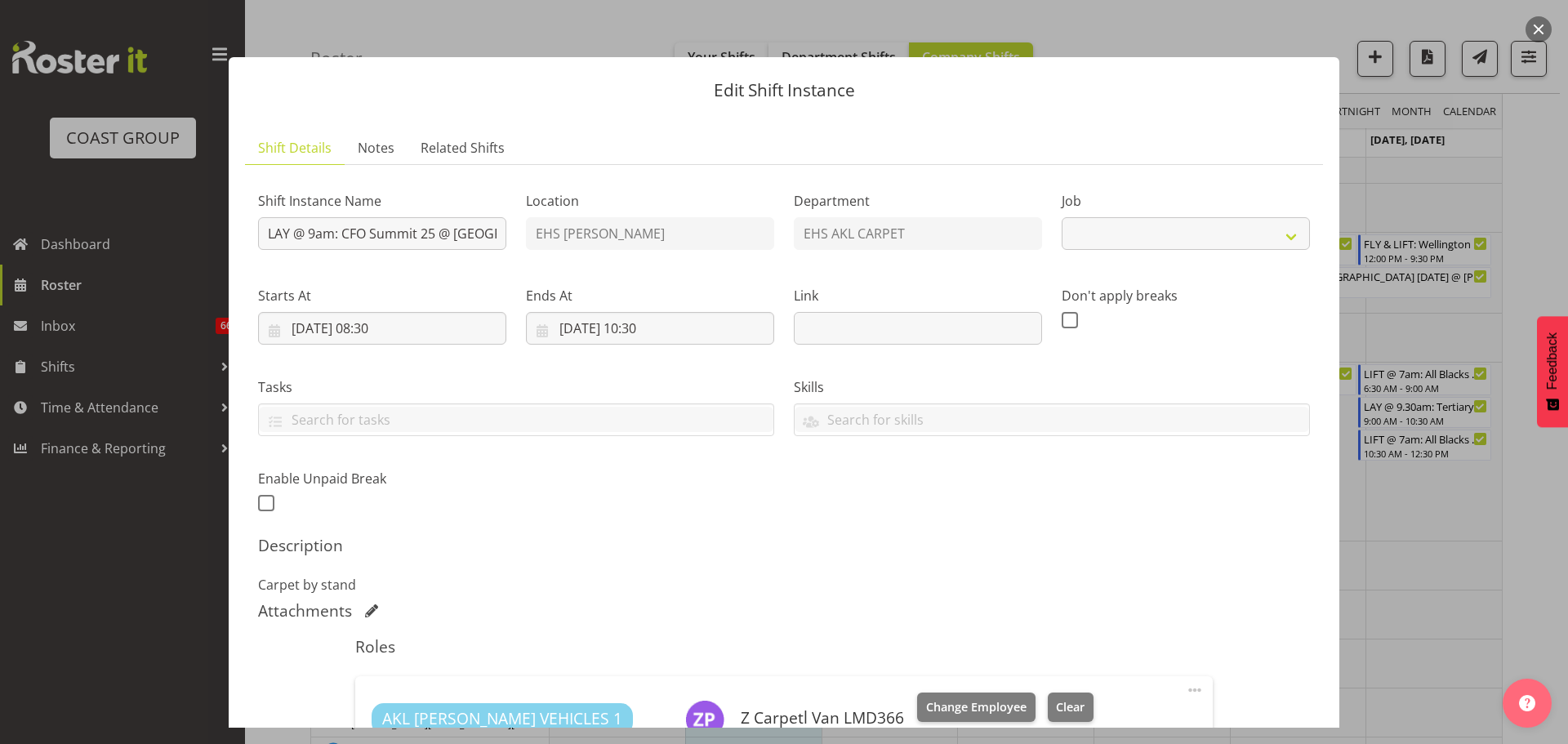
select select "9445"
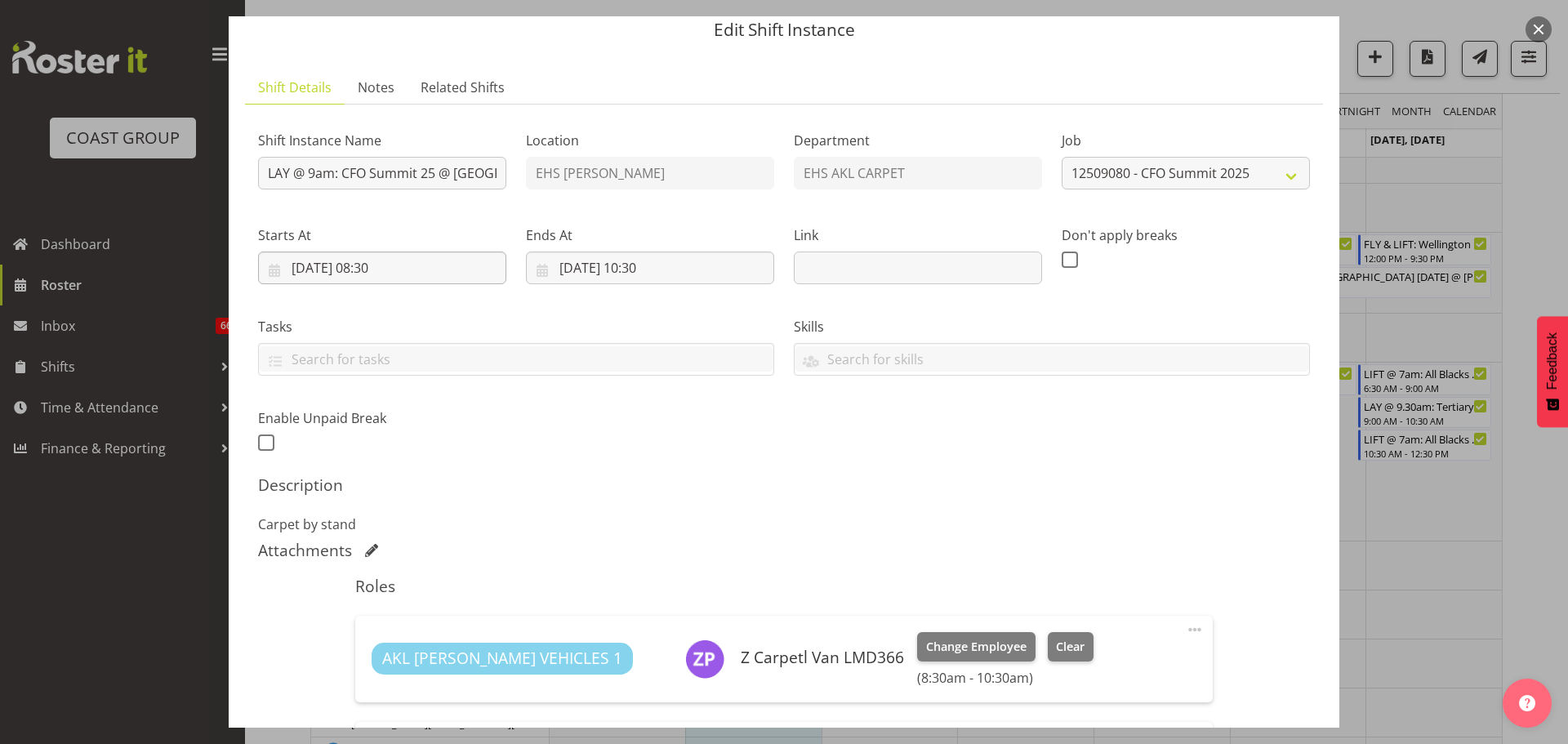
scroll to position [60, 0]
click at [387, 278] on input "[DATE] 08:30" at bounding box center [383, 269] width 248 height 33
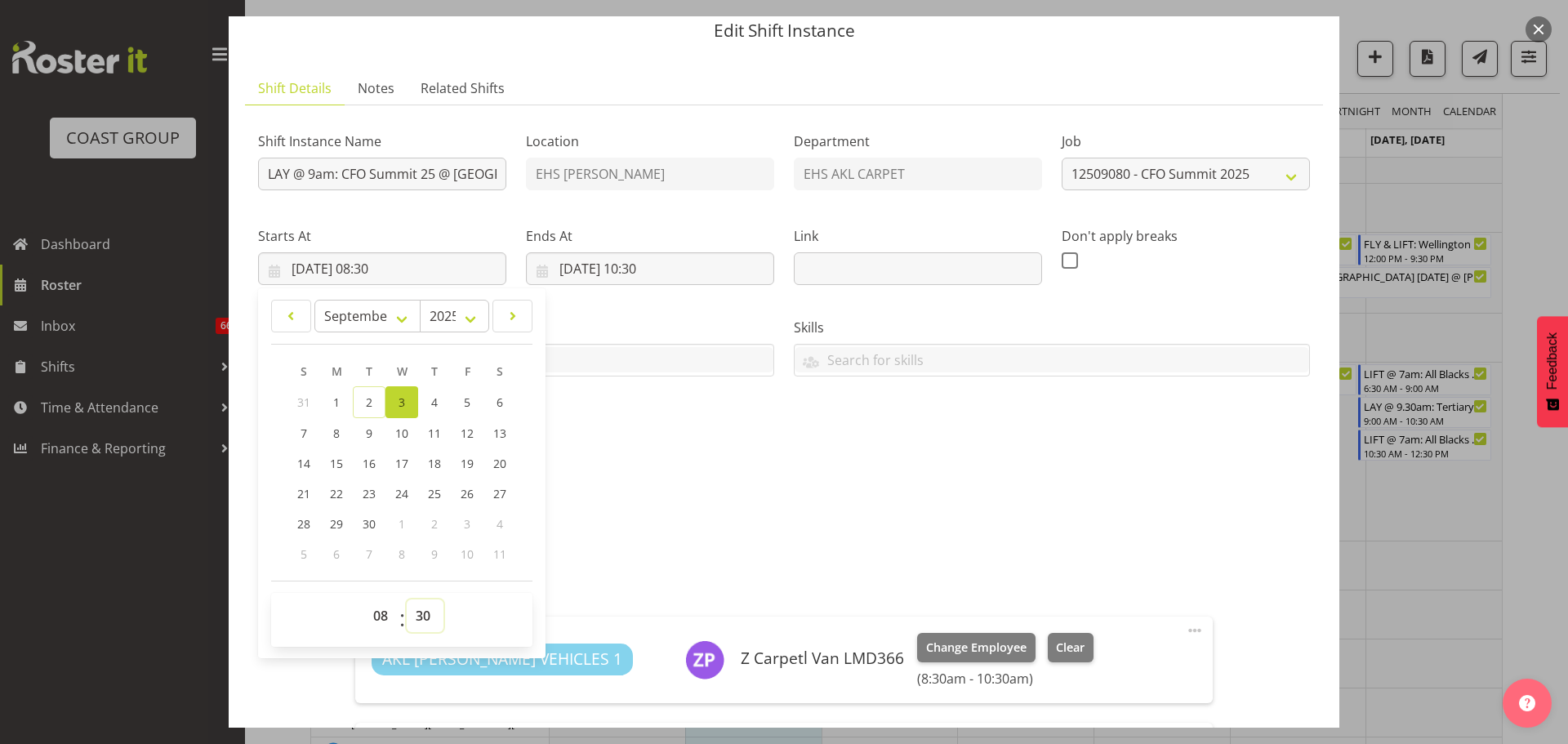
click at [424, 601] on select "00 01 02 03 04 05 06 07 08 09 10 11 12 13 14 15 16 17 18 19 20 21 22 23 24 25 2…" at bounding box center [426, 616] width 37 height 33
select select "0"
type input "[DATE] 08:00"
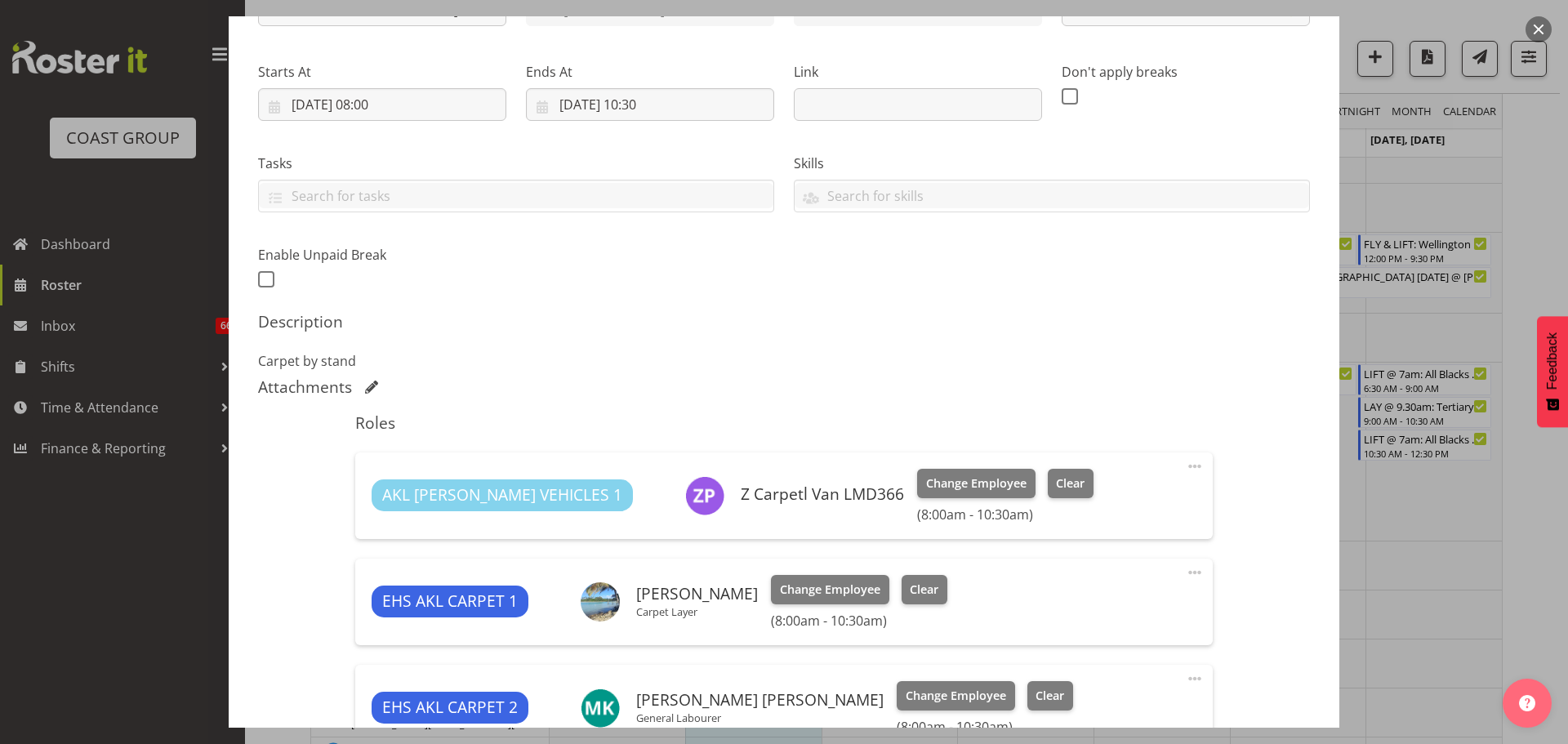
scroll to position [387, 0]
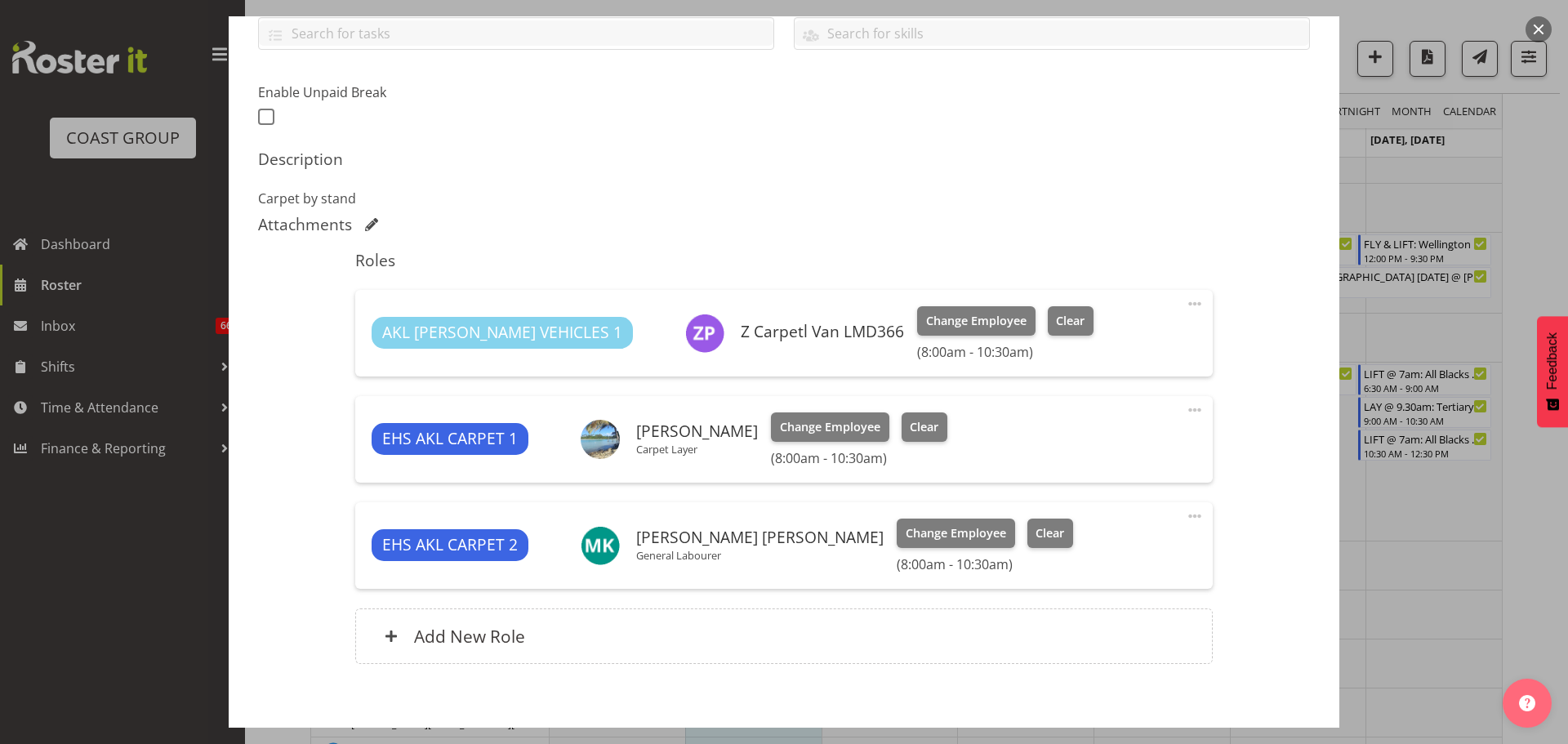
click at [1185, 515] on span at bounding box center [1194, 516] width 19 height 19
click at [1112, 607] on link "Delete" at bounding box center [1126, 614] width 157 height 30
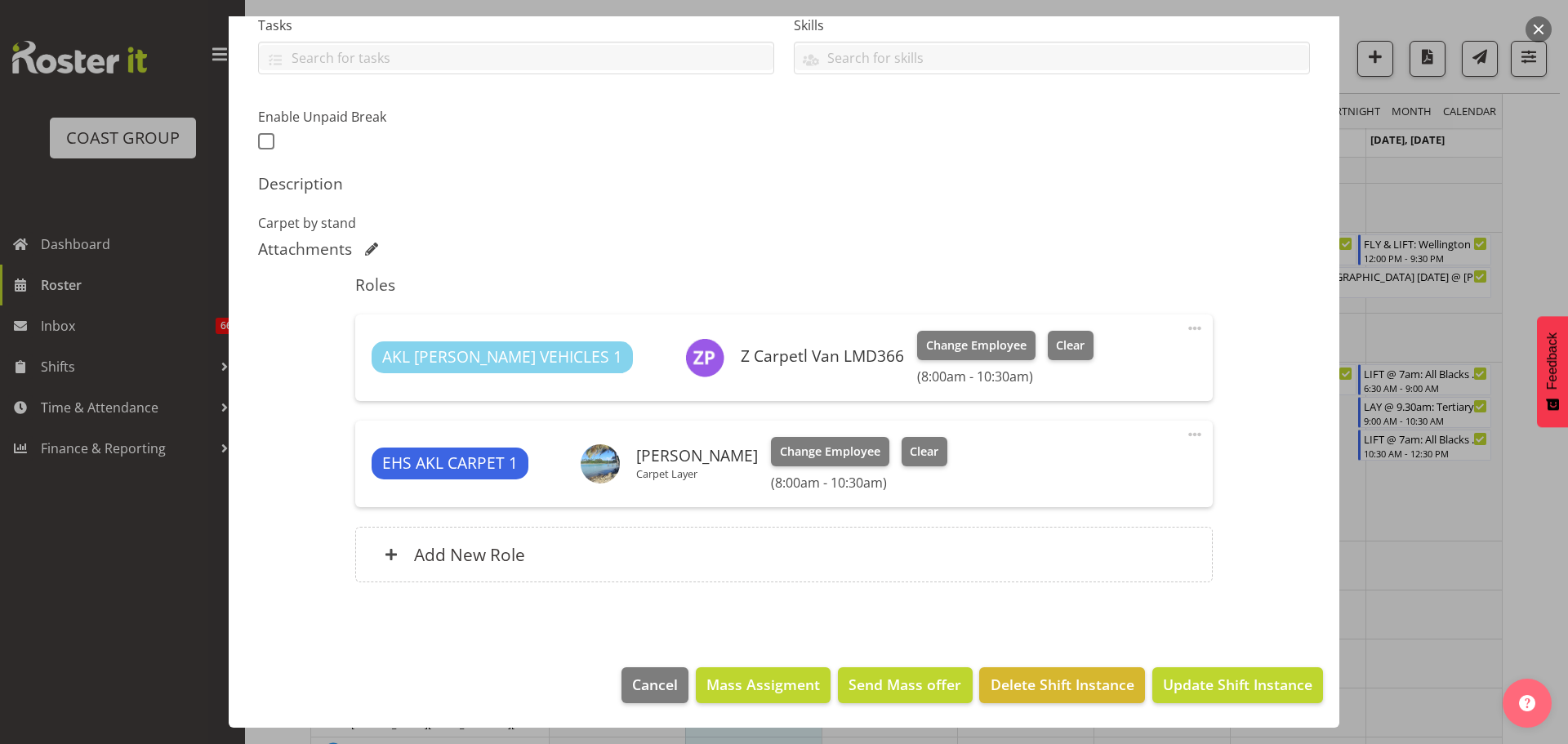
scroll to position [361, 0]
click at [1211, 687] on span "Update Shift Instance" at bounding box center [1237, 684] width 149 height 21
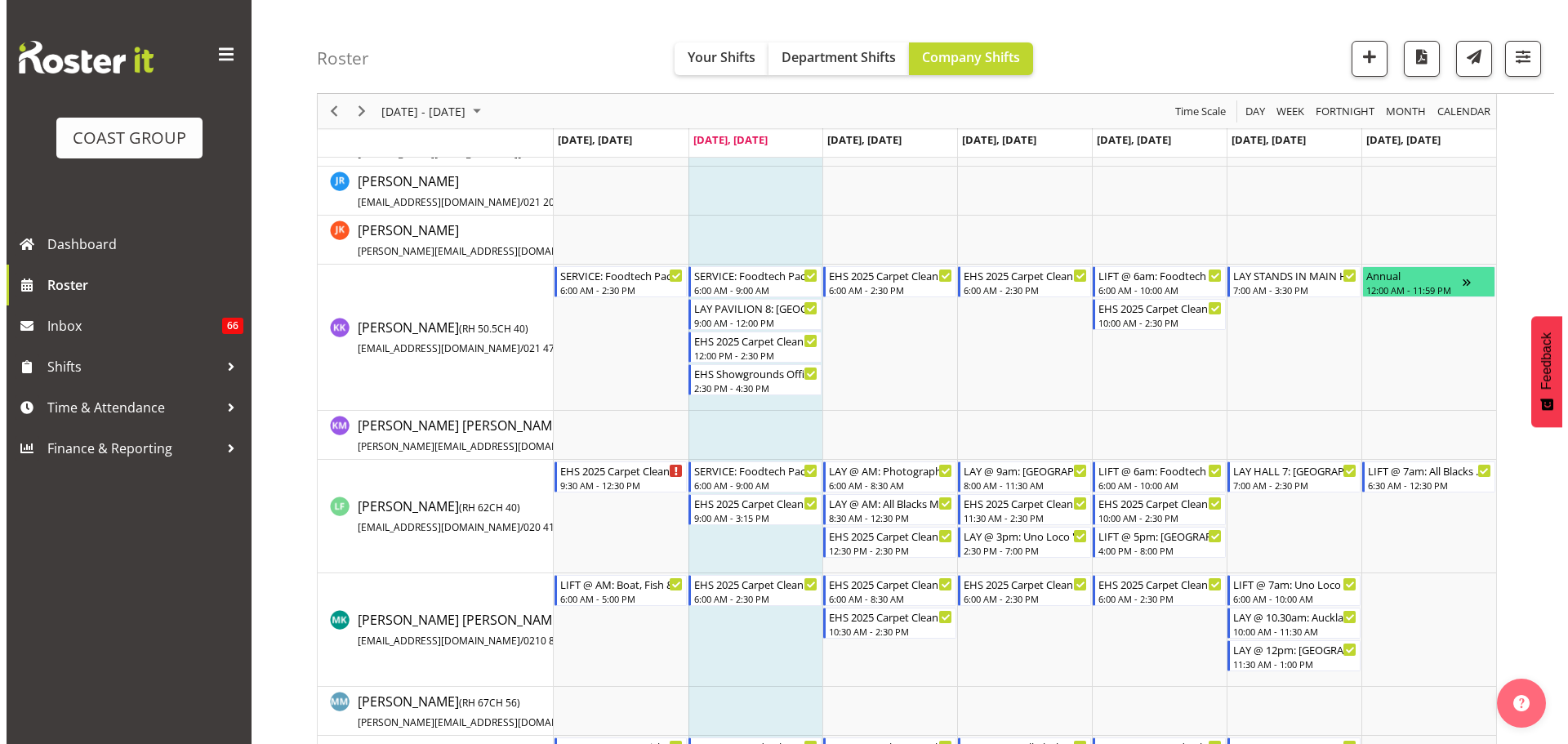
scroll to position [817, 0]
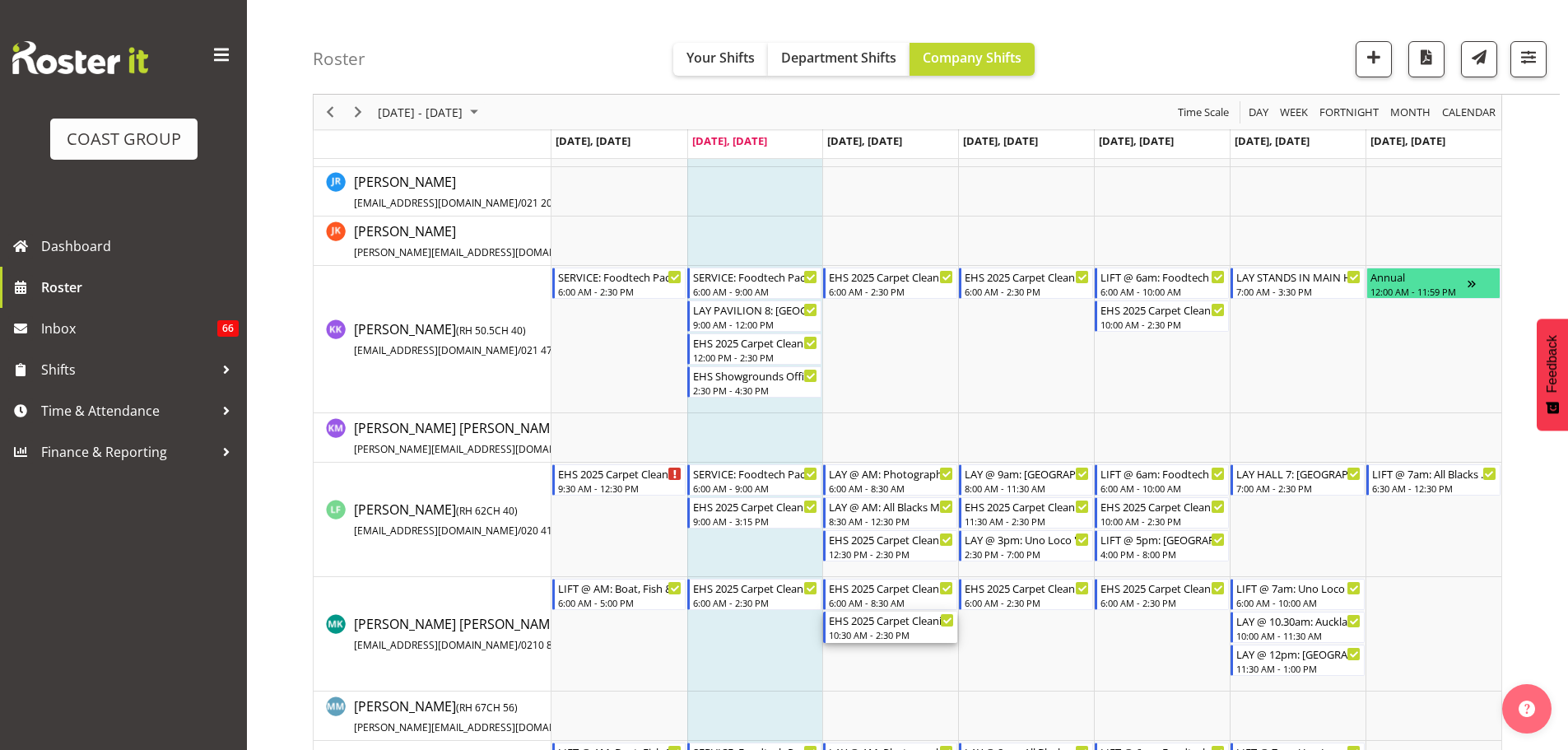
click at [893, 630] on div "10:30 AM - 2:30 PM" at bounding box center [891, 634] width 125 height 13
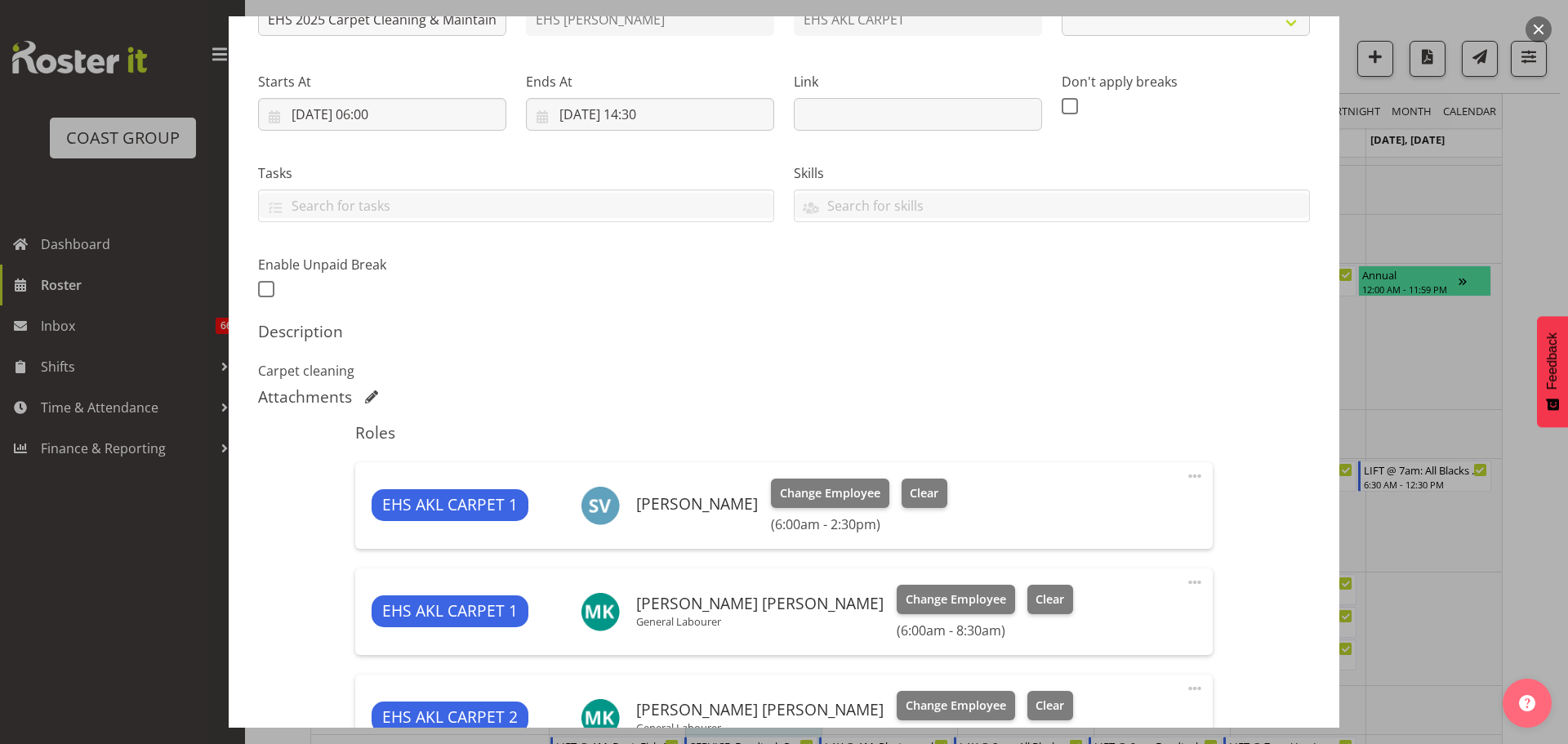
scroll to position [409, 0]
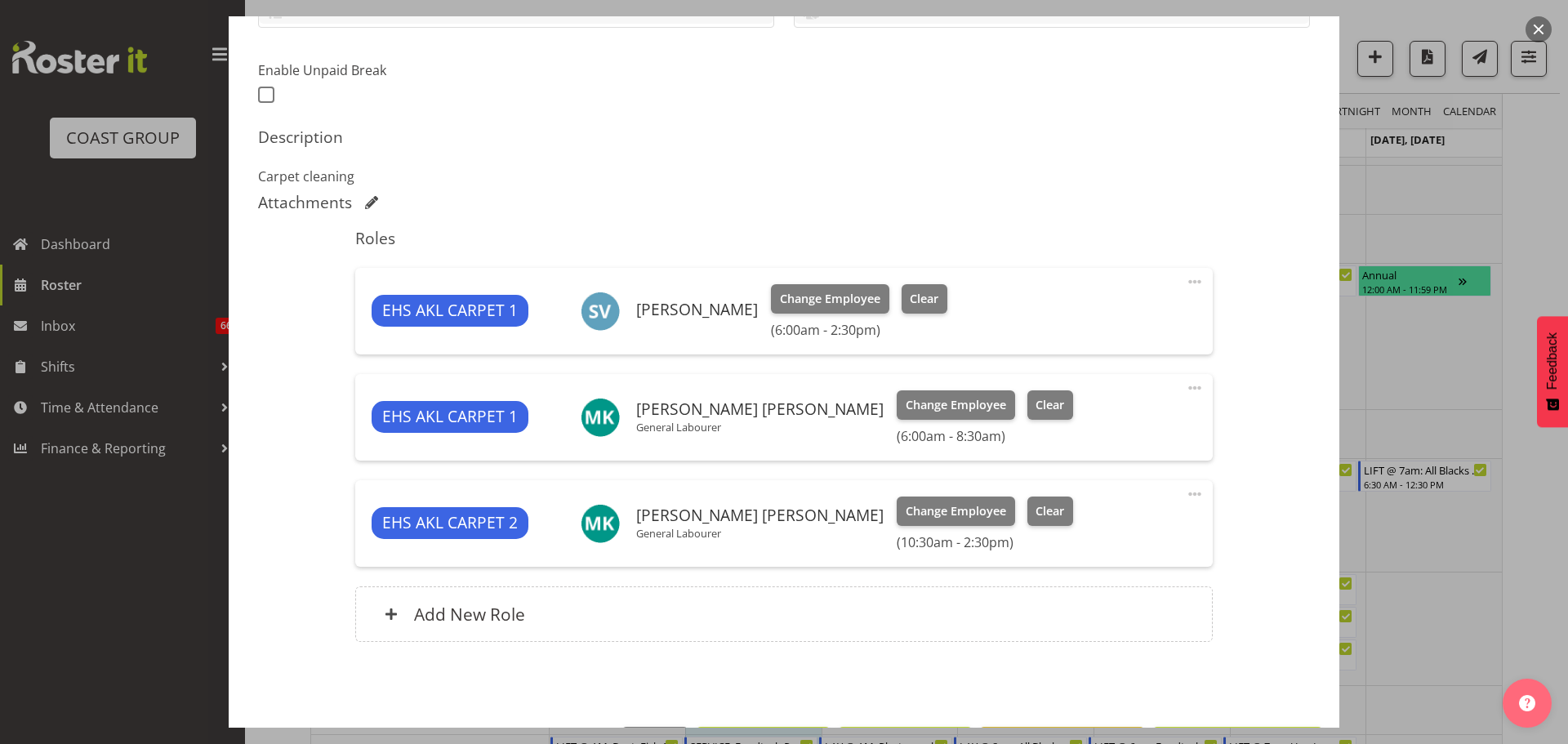
select select "69"
click at [1185, 387] on span at bounding box center [1194, 388] width 19 height 19
click at [1114, 482] on link "Delete" at bounding box center [1126, 486] width 157 height 30
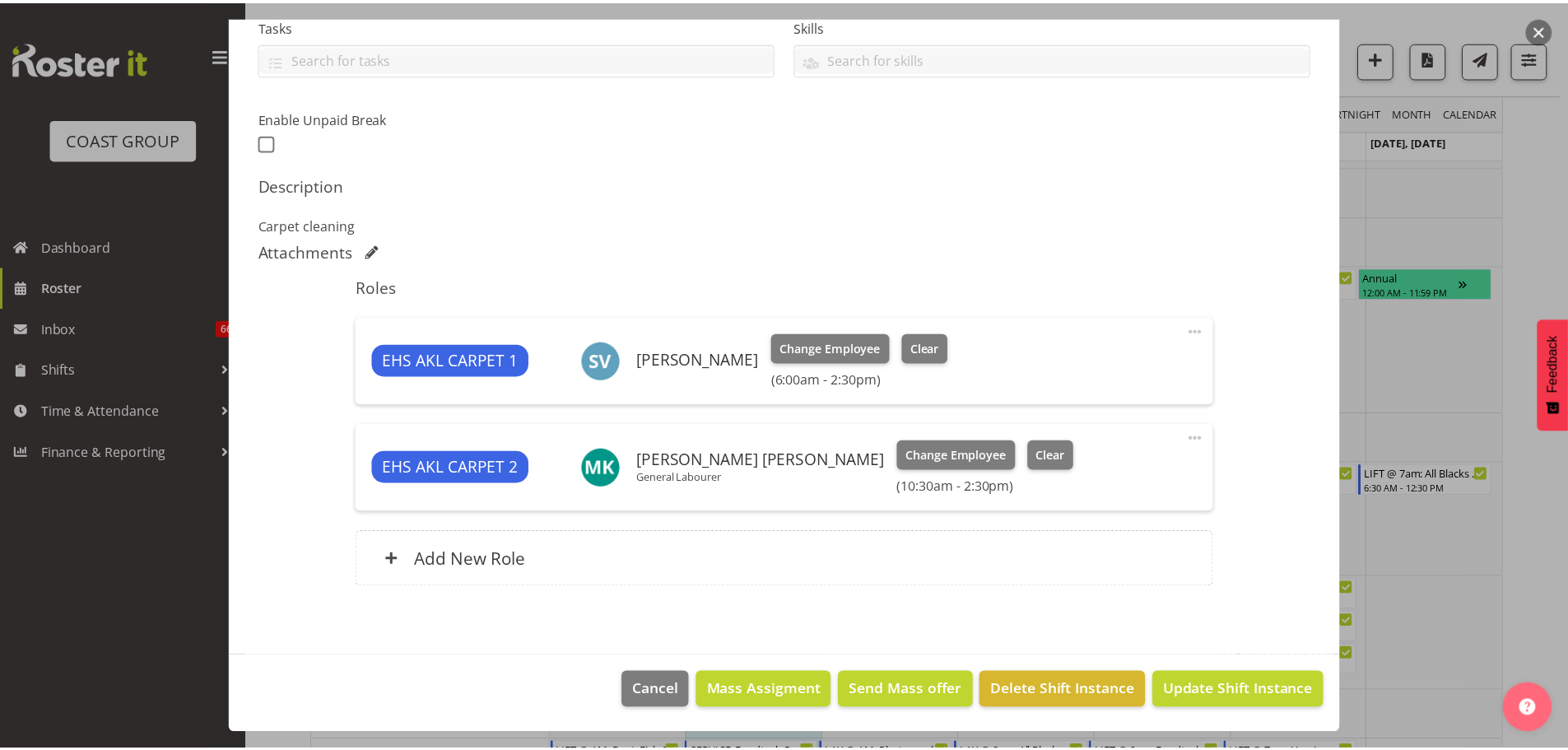
scroll to position [364, 0]
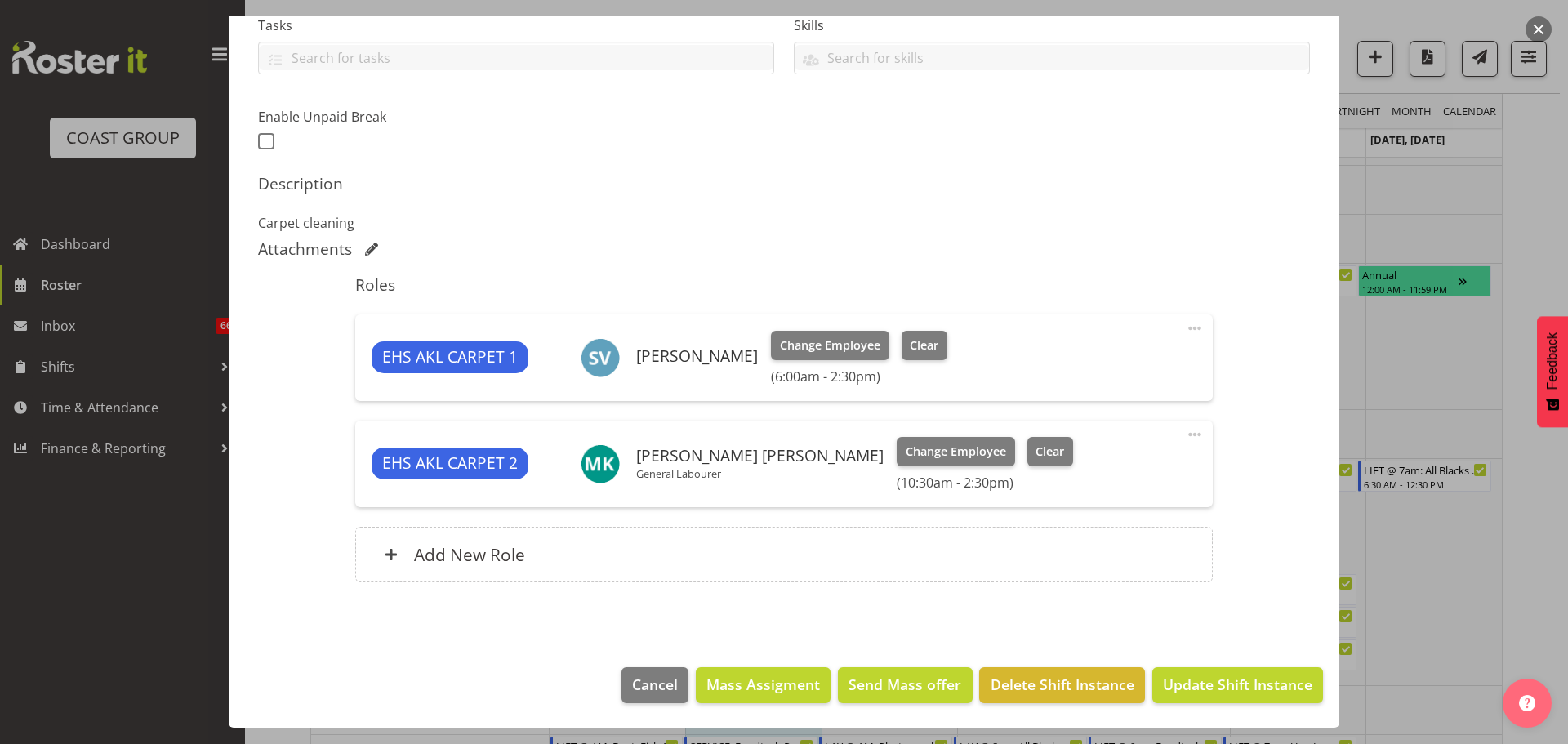
click at [1185, 435] on span at bounding box center [1194, 434] width 19 height 19
click at [1104, 470] on link "Edit" at bounding box center [1126, 474] width 157 height 30
select select "8"
select select "2025"
select select "10"
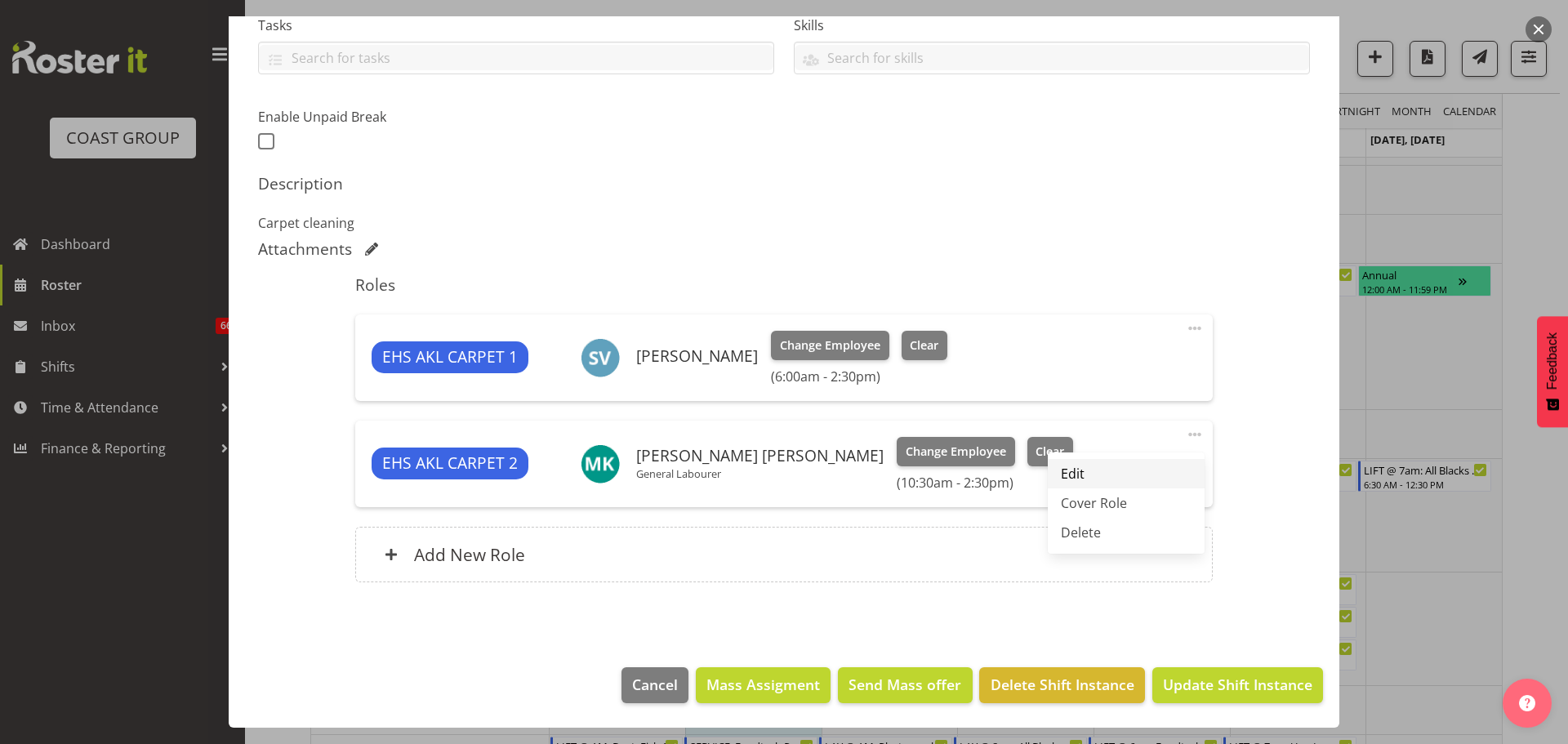
select select "30"
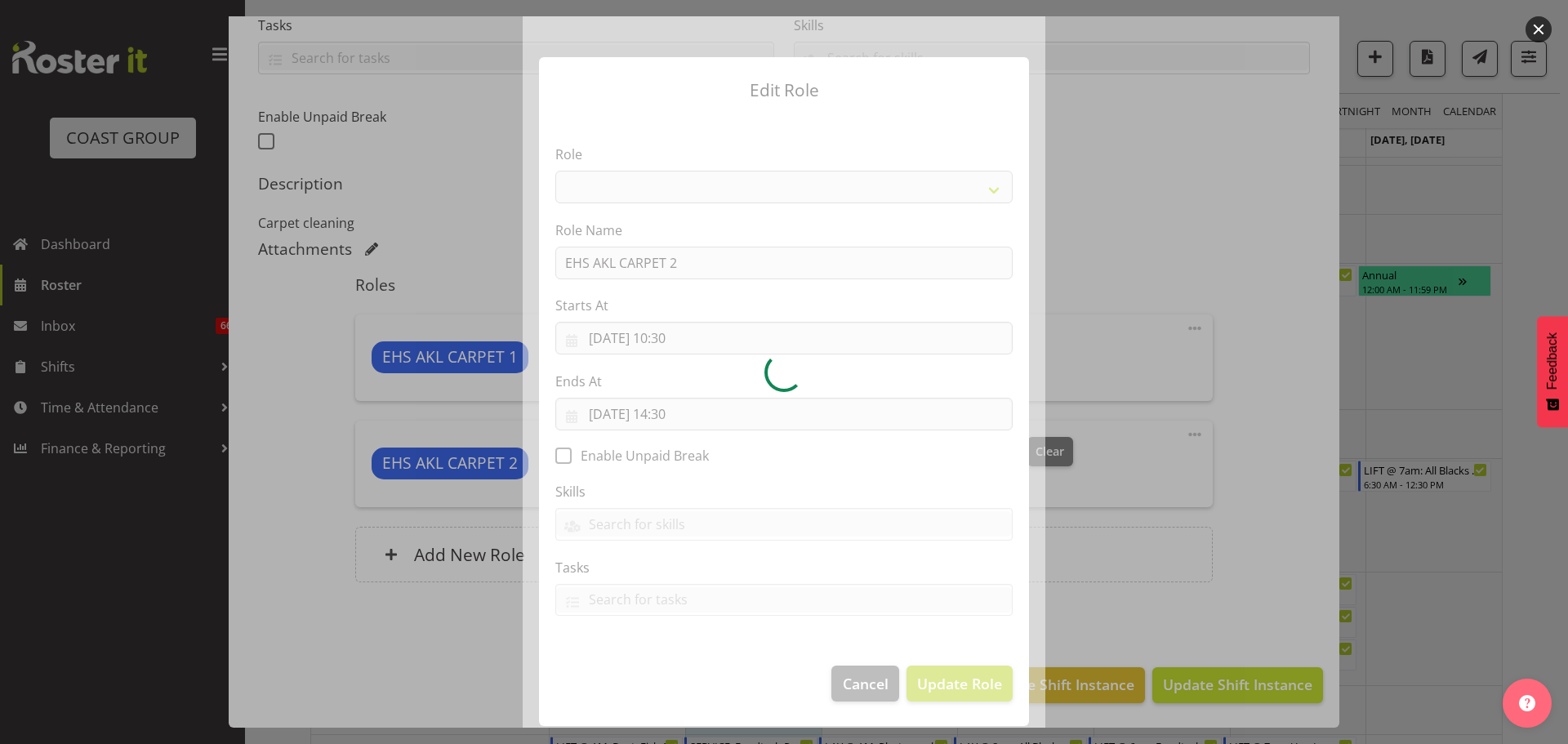
select select "190"
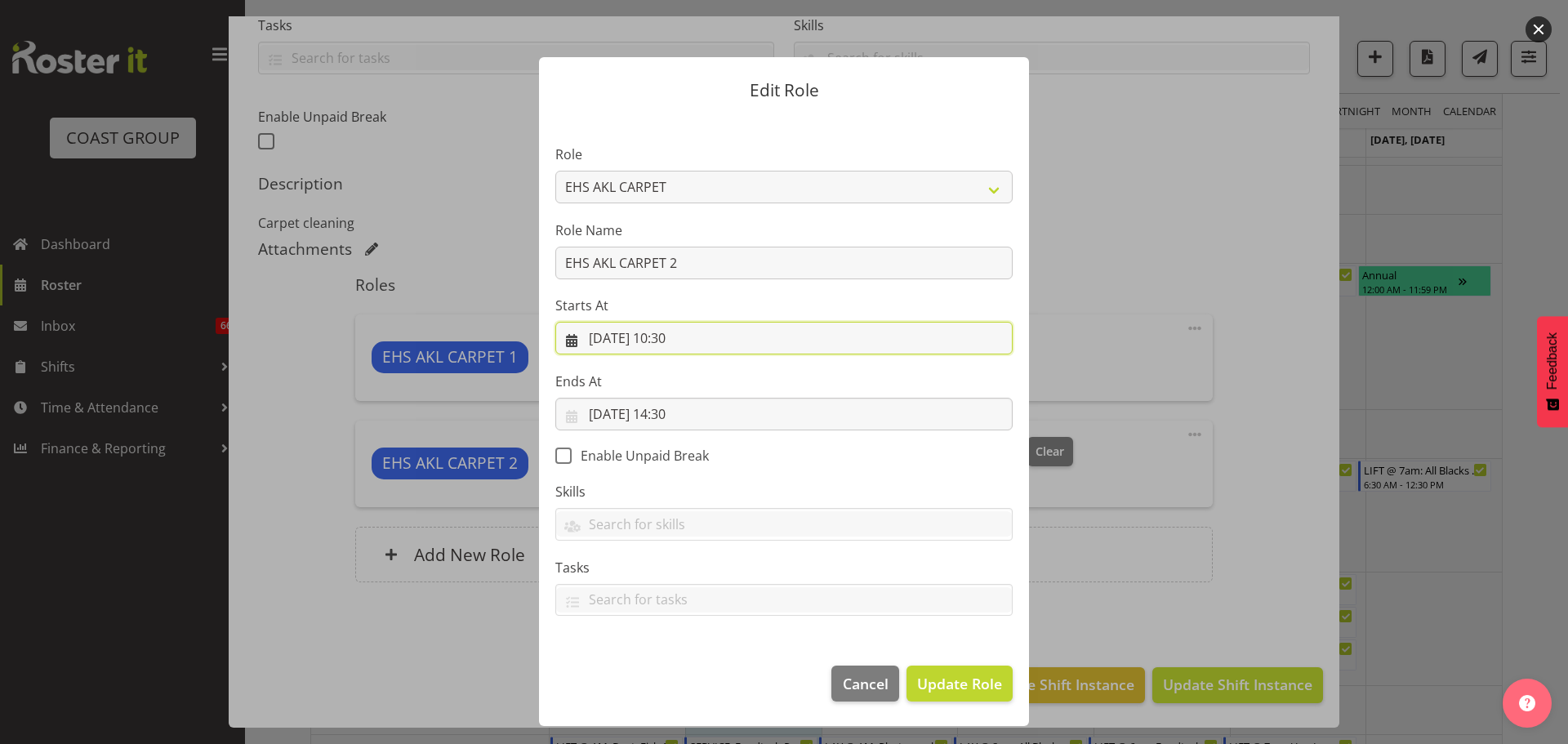
click at [690, 340] on input "[DATE] 10:30" at bounding box center [784, 338] width 458 height 33
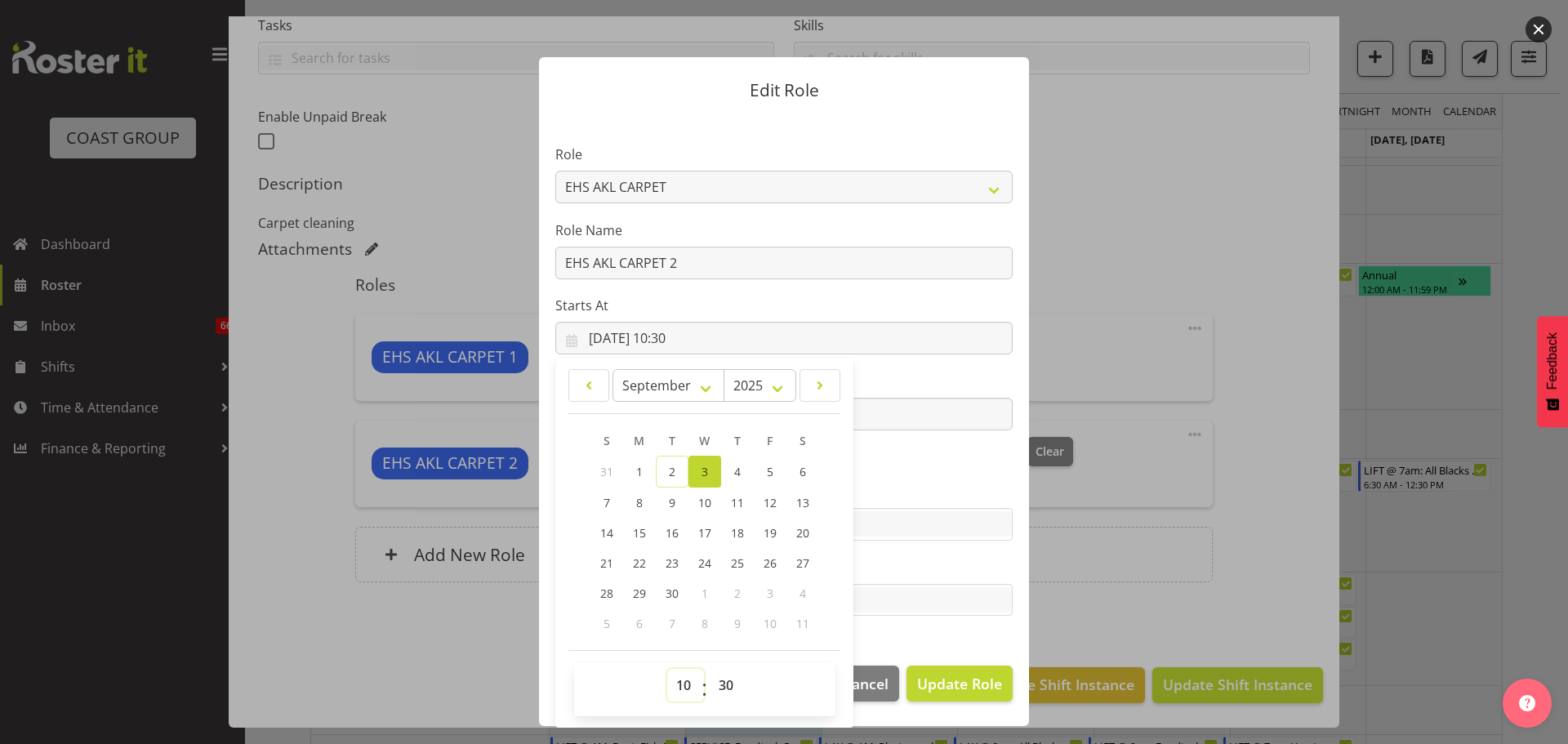
click at [688, 690] on select "00 01 02 03 04 05 06 07 08 09 10 11 12 13 14 15 16 17 18 19 20 21 22 23" at bounding box center [686, 685] width 37 height 33
select select "6"
click at [667, 669] on select "00 01 02 03 04 05 06 07 08 09 10 11 12 13 14 15 16 17 18 19 20 21 22 23" at bounding box center [686, 685] width 37 height 33
type input "[DATE] 06:30"
click at [726, 691] on select "00 01 02 03 04 05 06 07 08 09 10 11 12 13 14 15 16 17 18 19 20 21 22 23 24 25 2…" at bounding box center [729, 685] width 37 height 33
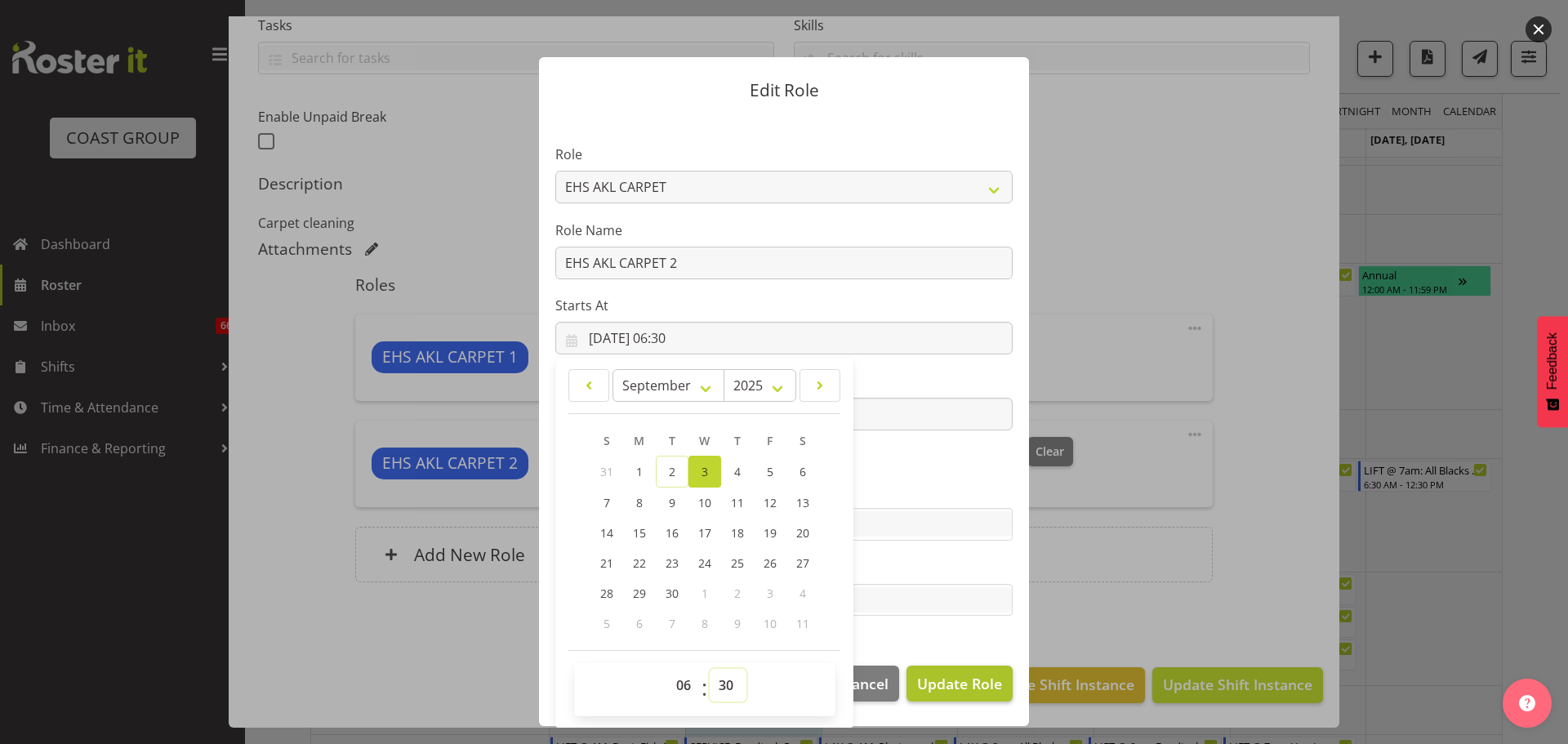
select select "0"
type input "[DATE] 06:00"
click at [973, 665] on button "Update Role" at bounding box center [960, 683] width 106 height 36
select select
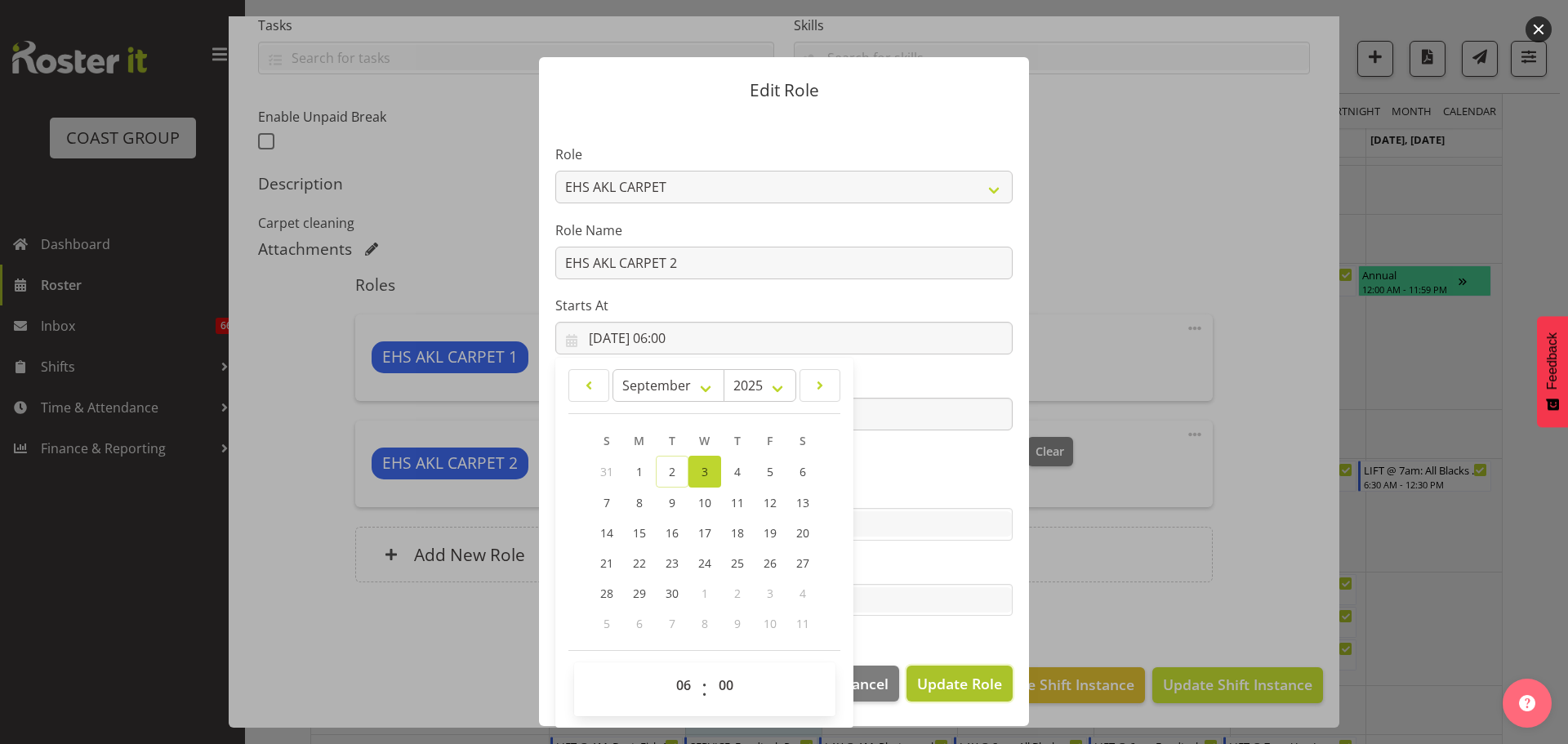
select select
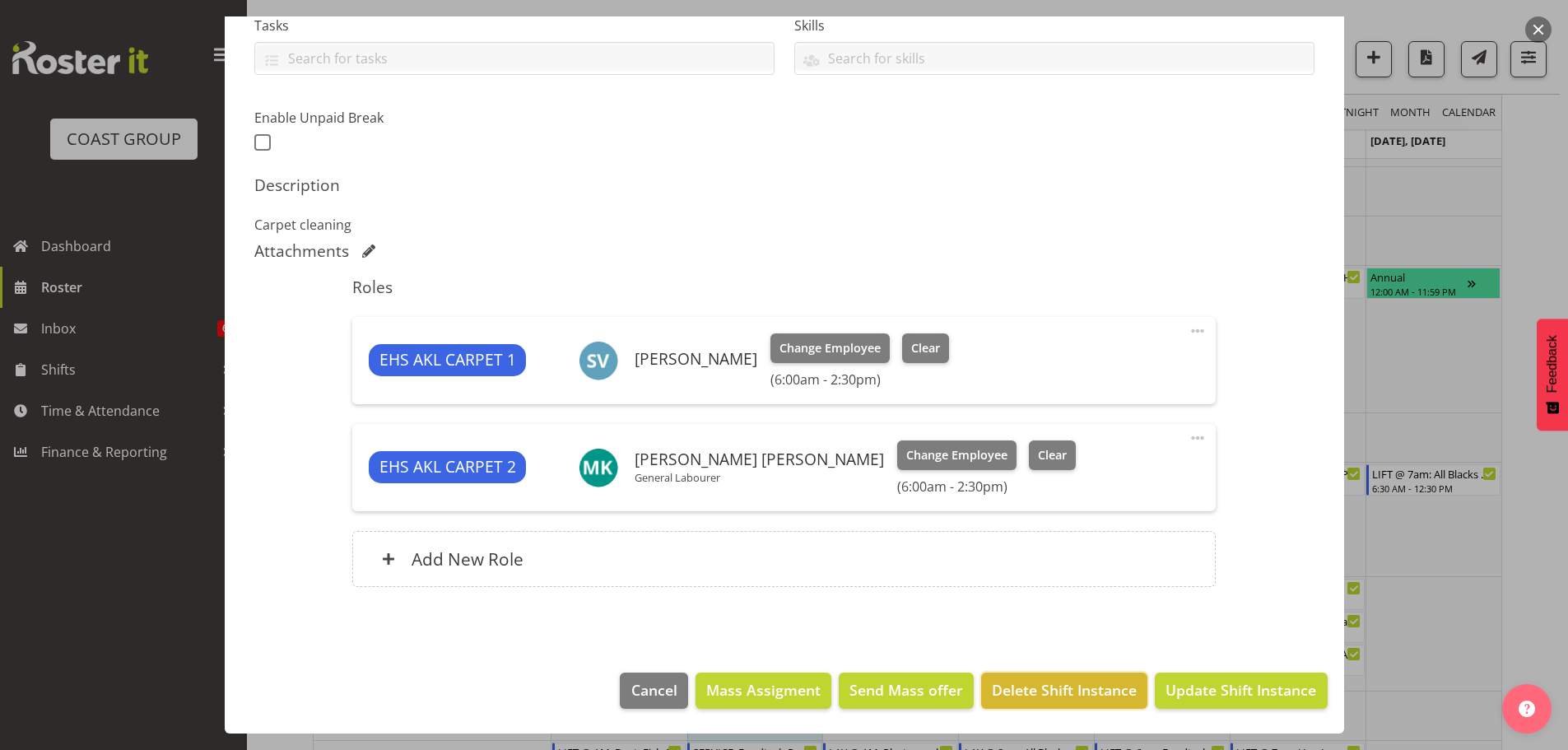
click at [992, 689] on span "Delete Shift Instance" at bounding box center [1064, 690] width 145 height 21
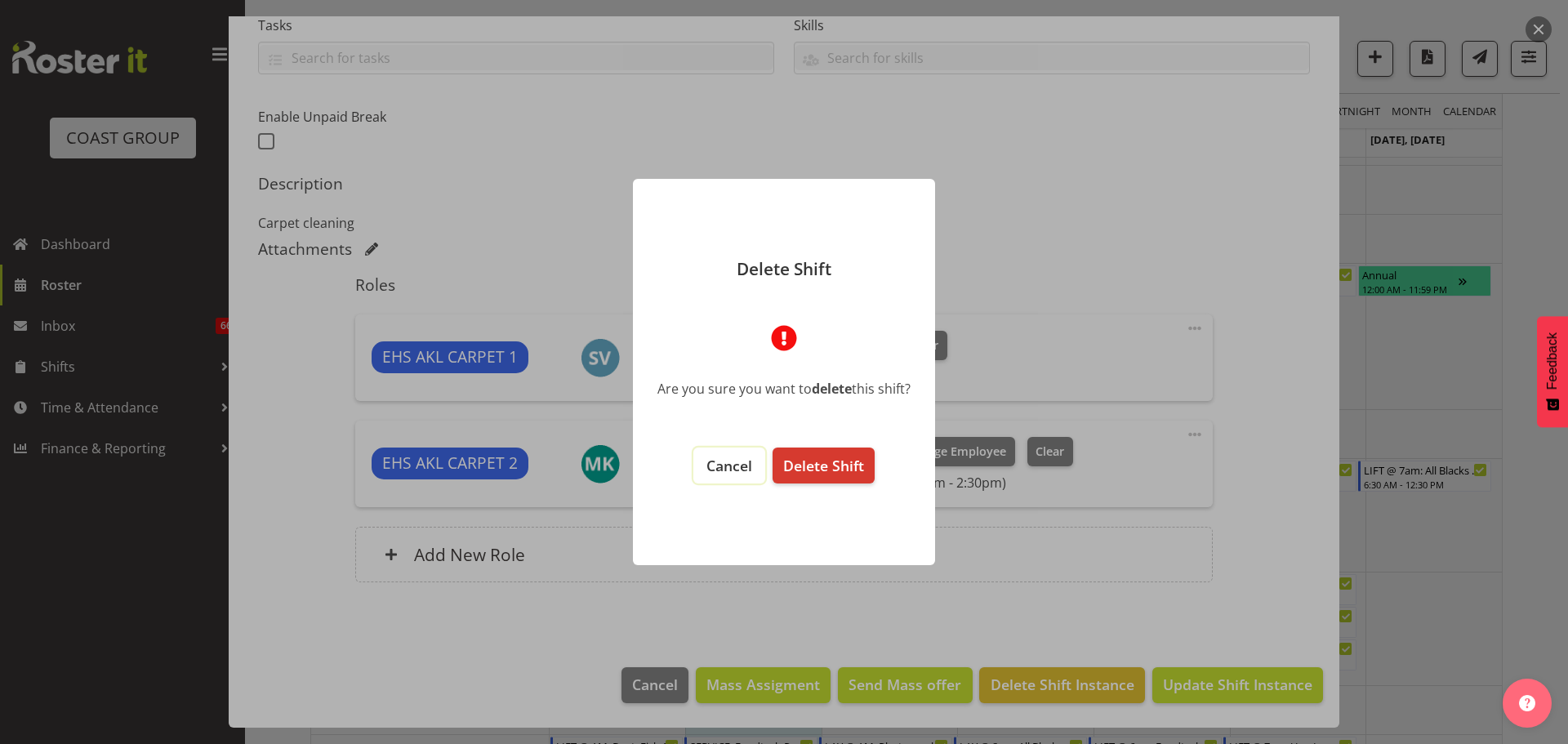
click at [723, 481] on button "Cancel" at bounding box center [729, 465] width 72 height 36
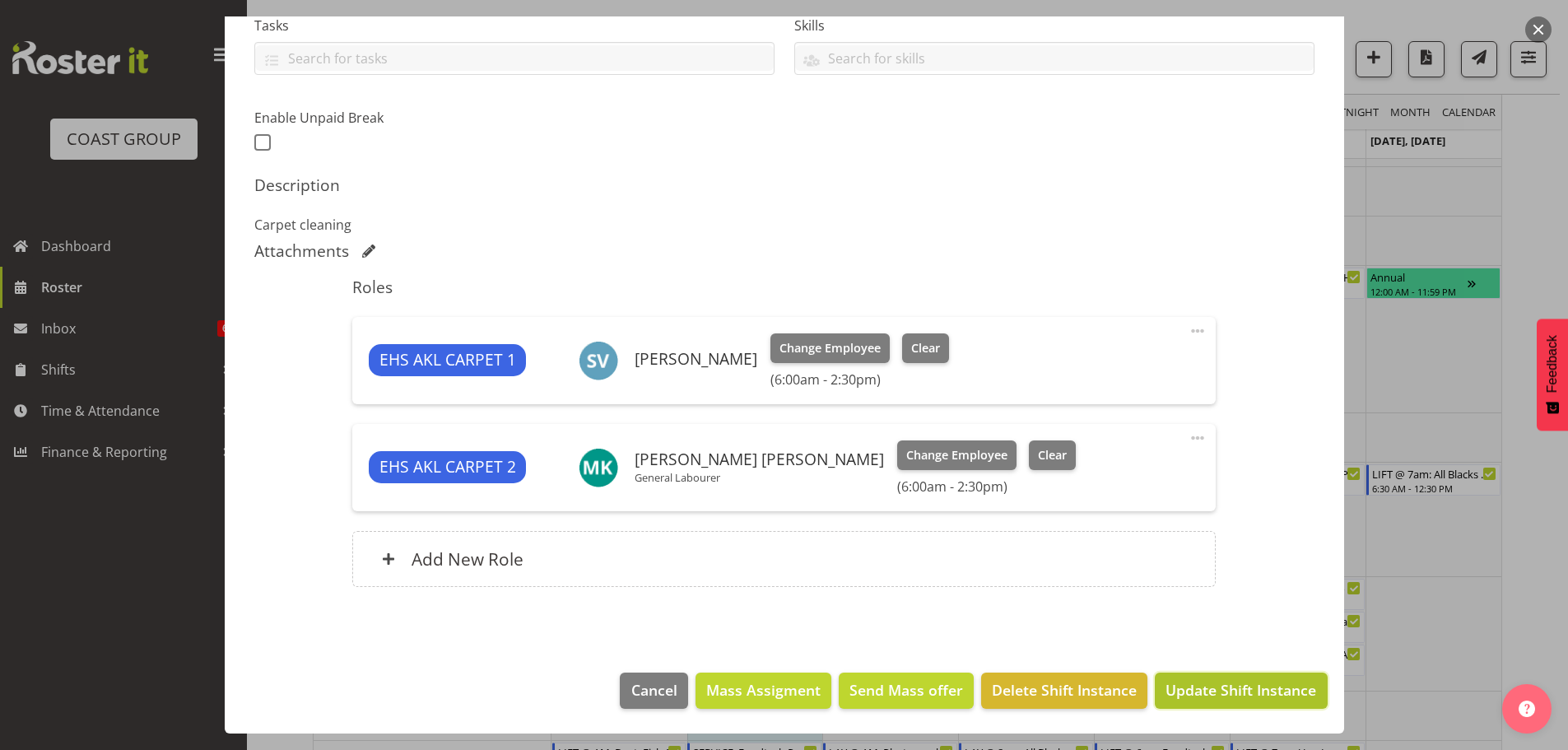
click at [1286, 696] on span "Update Shift Instance" at bounding box center [1240, 690] width 151 height 21
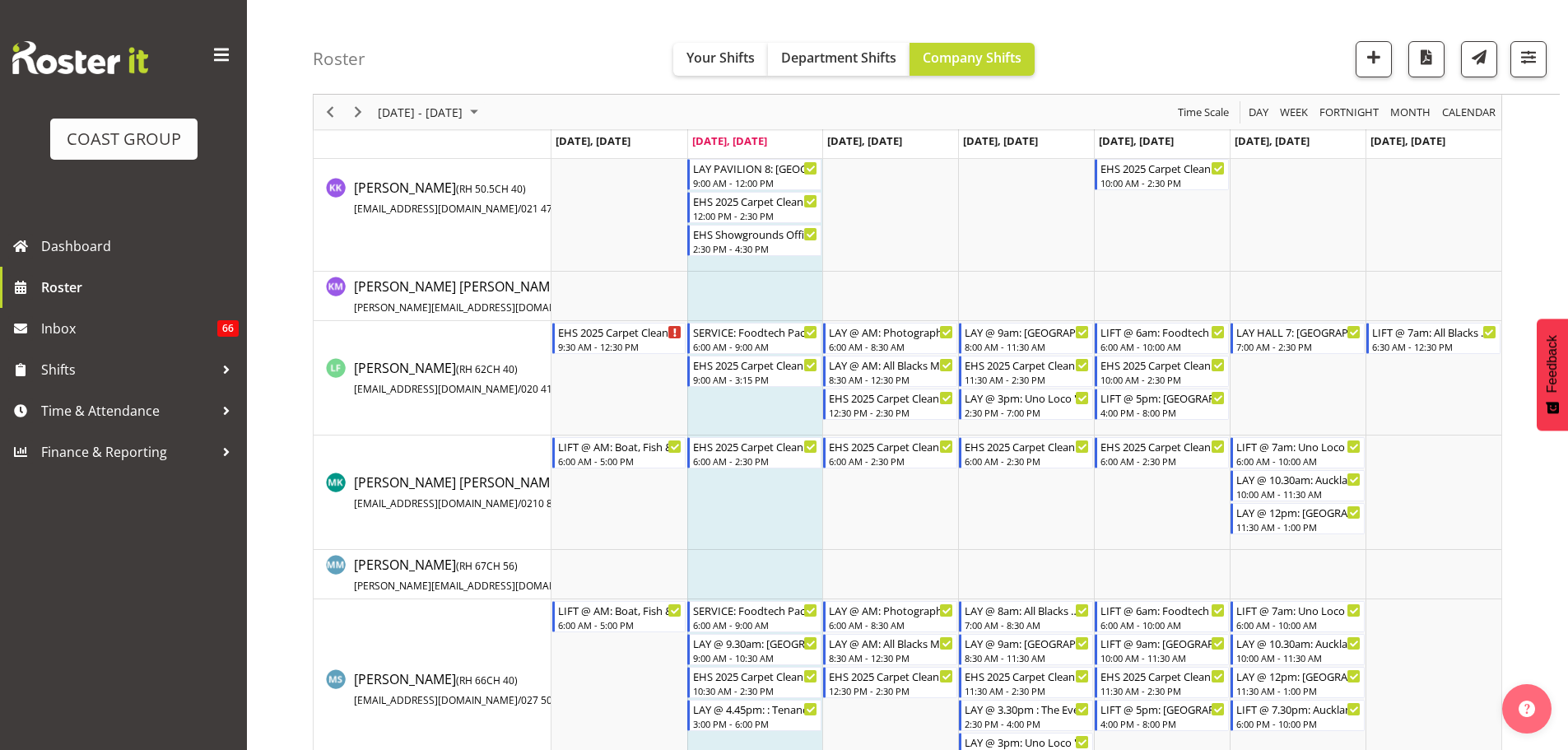
scroll to position [988, 0]
